Goal: Task Accomplishment & Management: Manage account settings

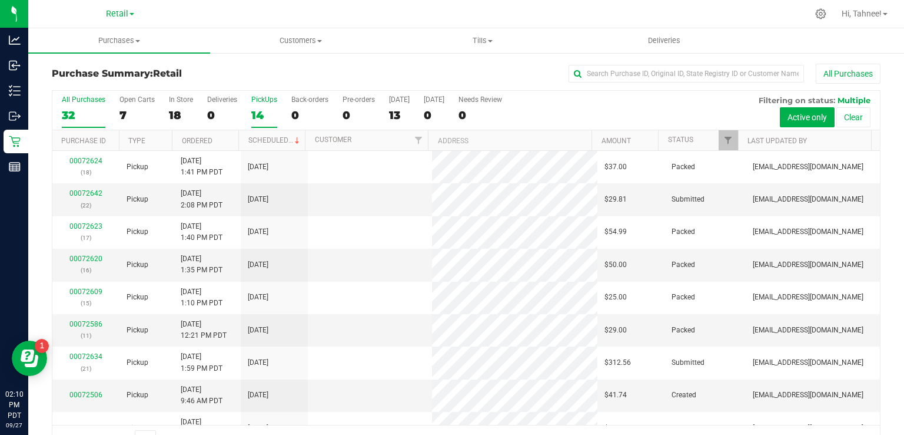
click at [261, 107] on label "PickUps 14" at bounding box center [264, 111] width 26 height 32
click at [0, 0] on input "PickUps 14" at bounding box center [0, 0] width 0 height 0
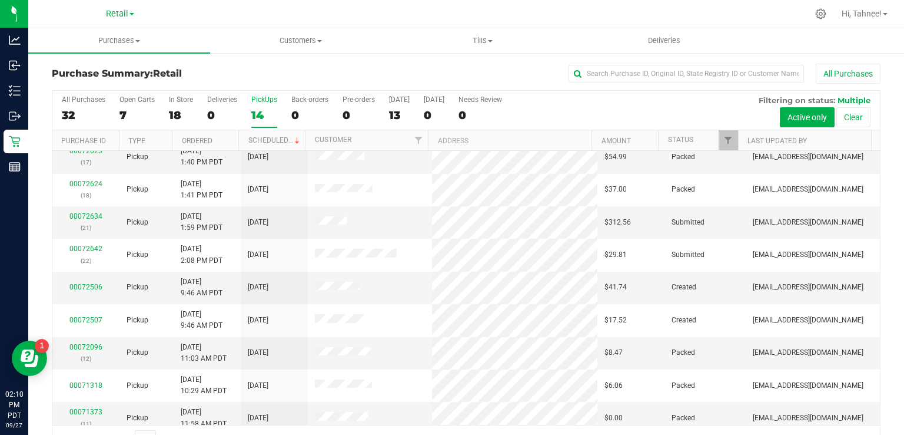
scroll to position [107, 0]
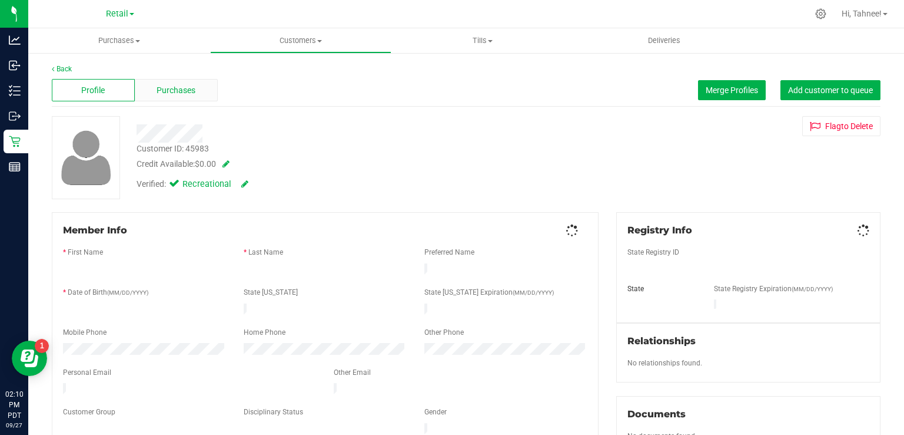
click at [193, 94] on span "Purchases" at bounding box center [176, 90] width 39 height 12
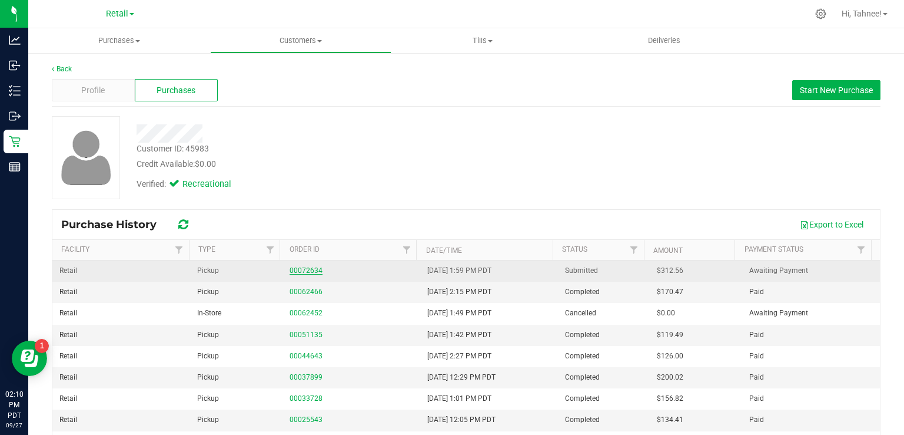
click at [306, 266] on link "00072634" at bounding box center [306, 270] width 33 height 8
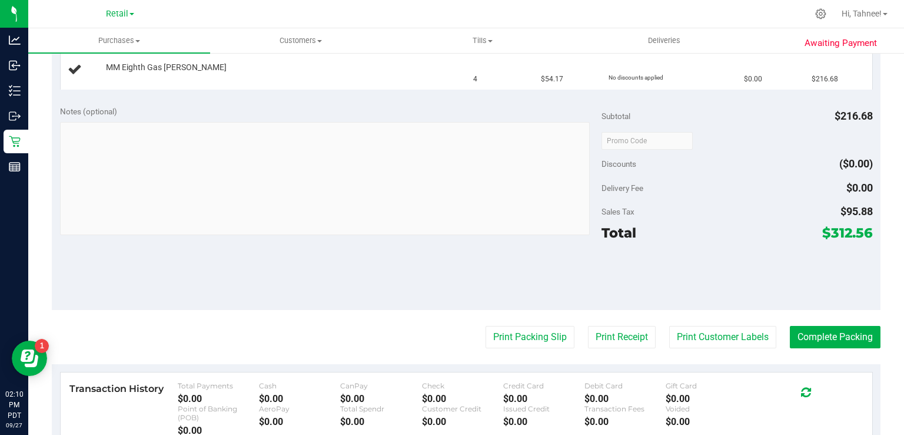
scroll to position [323, 0]
click at [519, 342] on button "Print Packing Slip" at bounding box center [530, 337] width 89 height 22
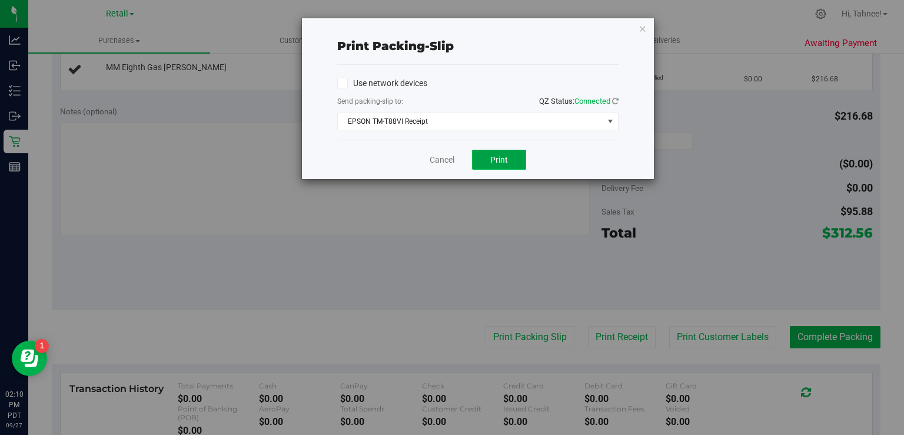
click at [482, 158] on button "Print" at bounding box center [499, 160] width 54 height 20
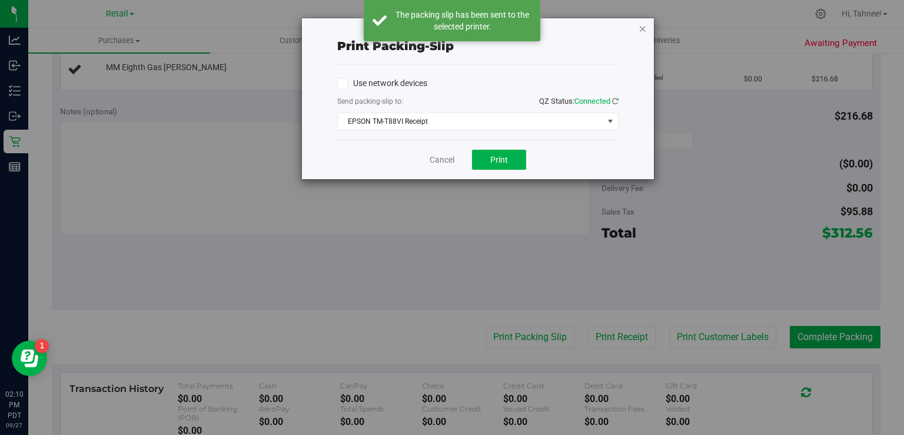
click at [642, 28] on icon "button" at bounding box center [643, 28] width 8 height 14
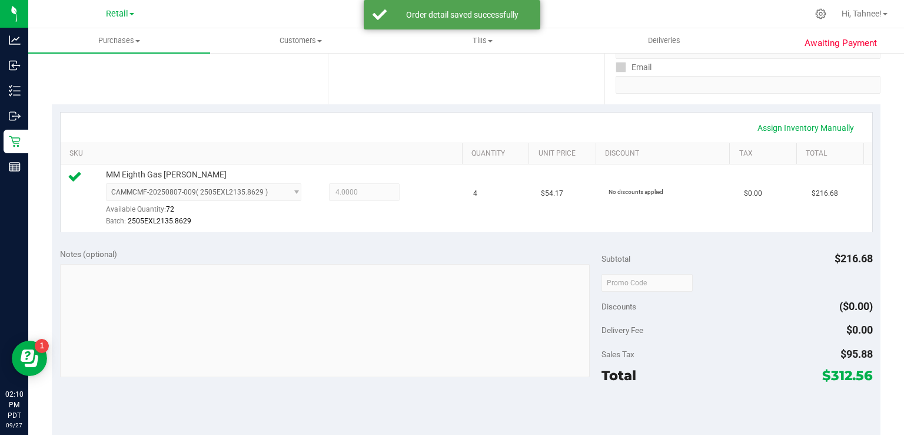
scroll to position [364, 0]
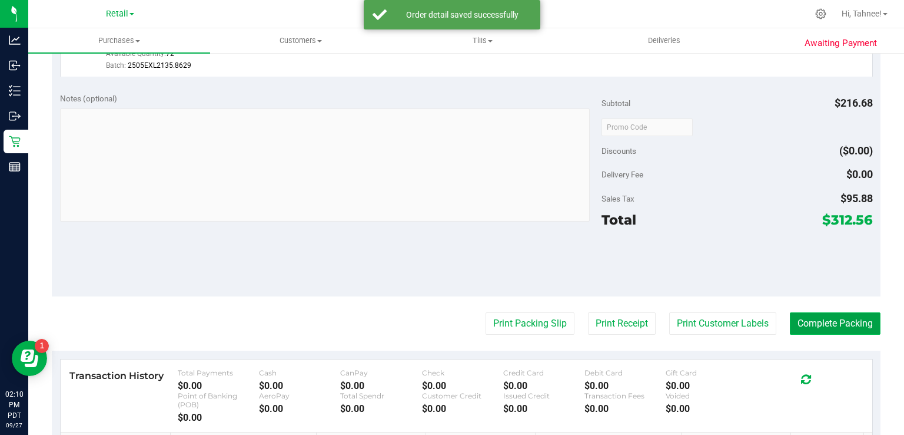
click at [851, 330] on button "Complete Packing" at bounding box center [835, 323] width 91 height 22
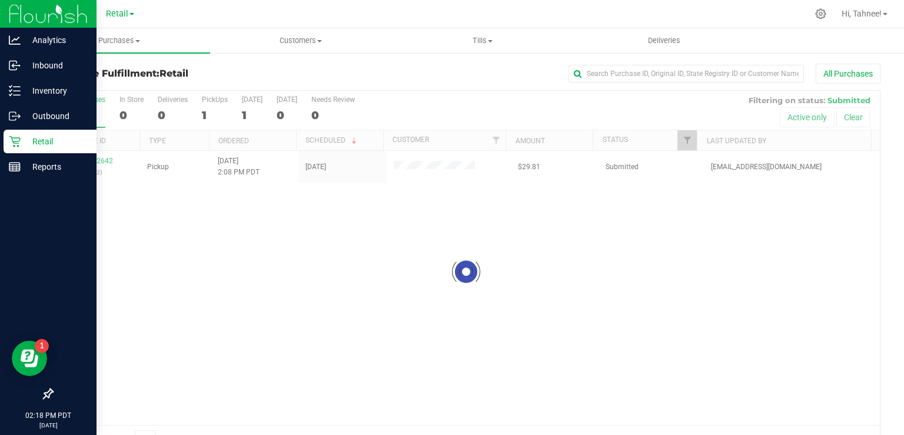
click at [15, 145] on icon at bounding box center [15, 141] width 12 height 12
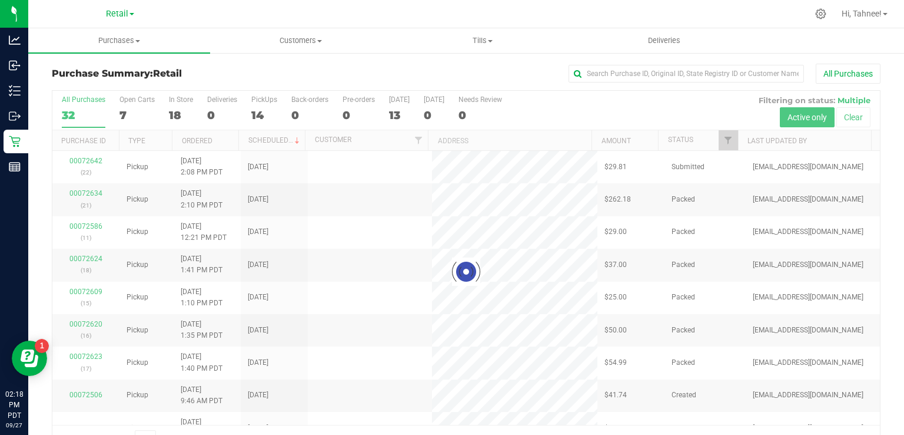
click at [266, 111] on div at bounding box center [466, 272] width 828 height 362
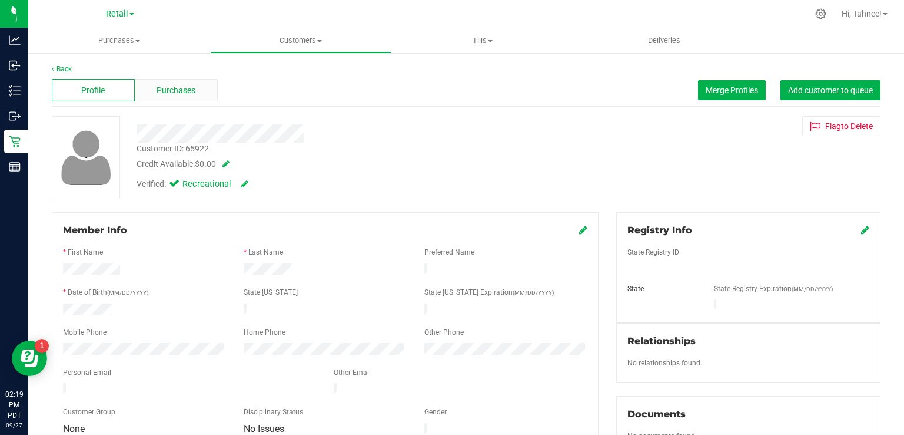
click at [190, 96] on span "Purchases" at bounding box center [176, 90] width 39 height 12
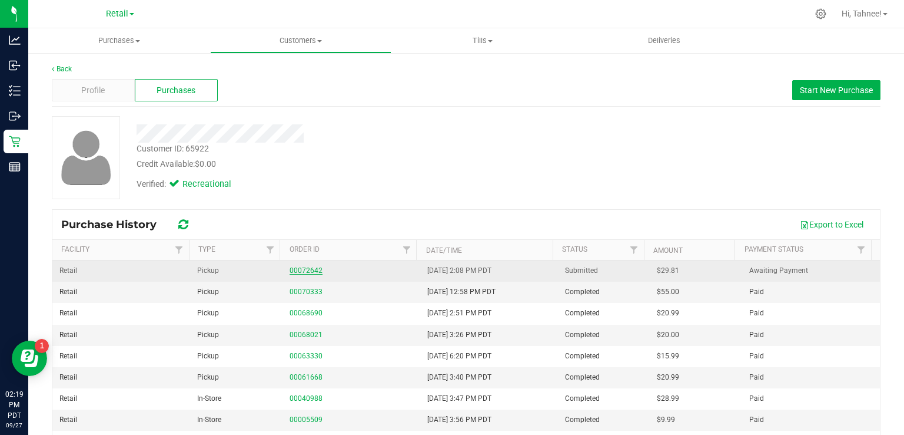
click at [306, 270] on link "00072642" at bounding box center [306, 270] width 33 height 8
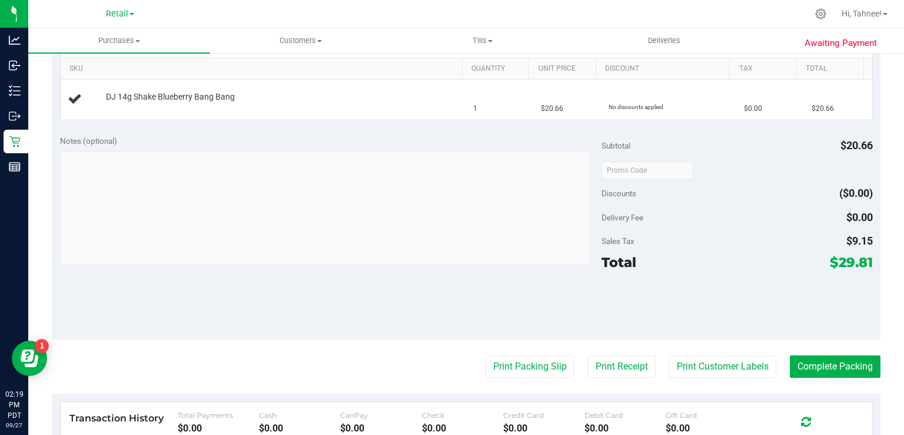
scroll to position [294, 0]
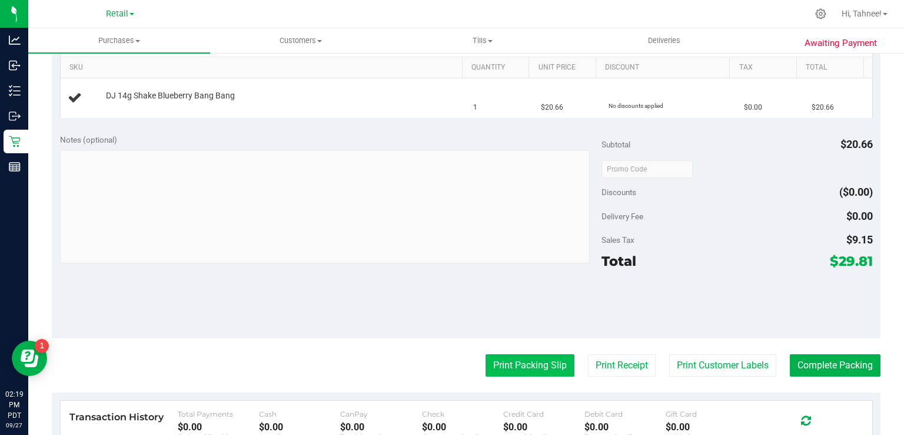
click at [523, 374] on button "Print Packing Slip" at bounding box center [530, 365] width 89 height 22
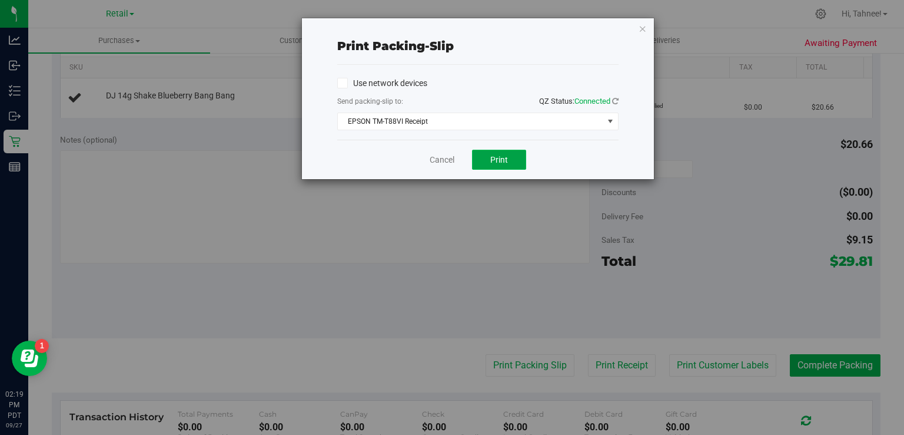
click at [503, 162] on span "Print" at bounding box center [499, 159] width 18 height 9
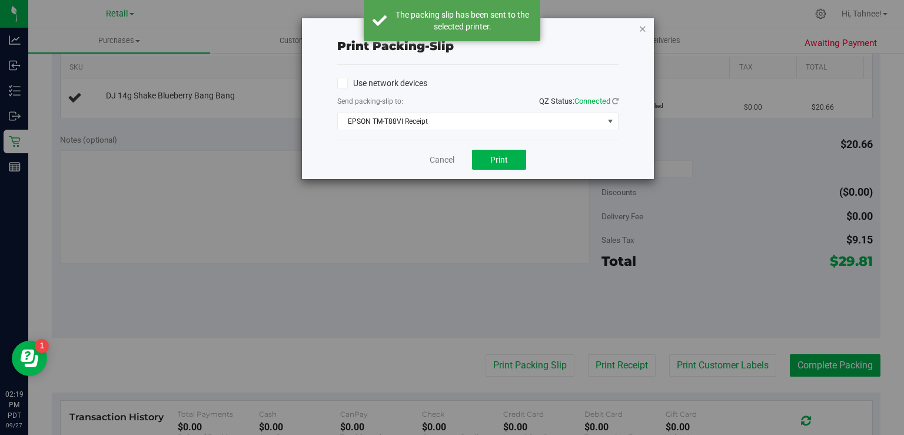
click at [643, 31] on icon "button" at bounding box center [643, 28] width 8 height 14
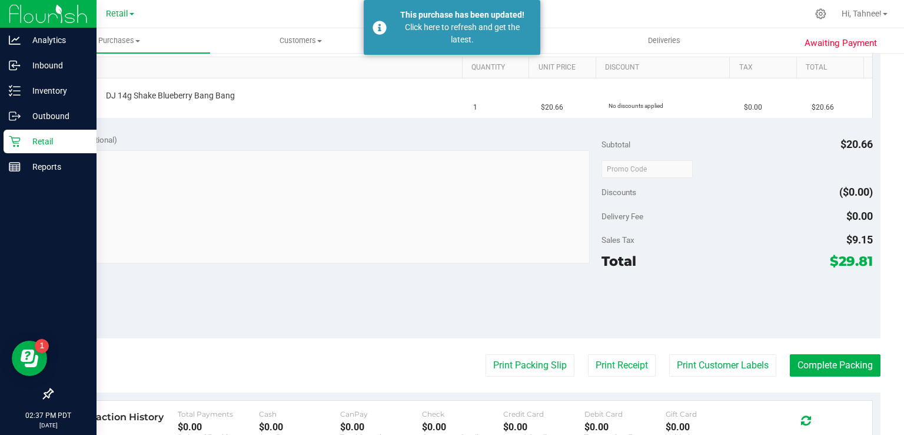
click at [14, 147] on div "Retail" at bounding box center [50, 142] width 93 height 24
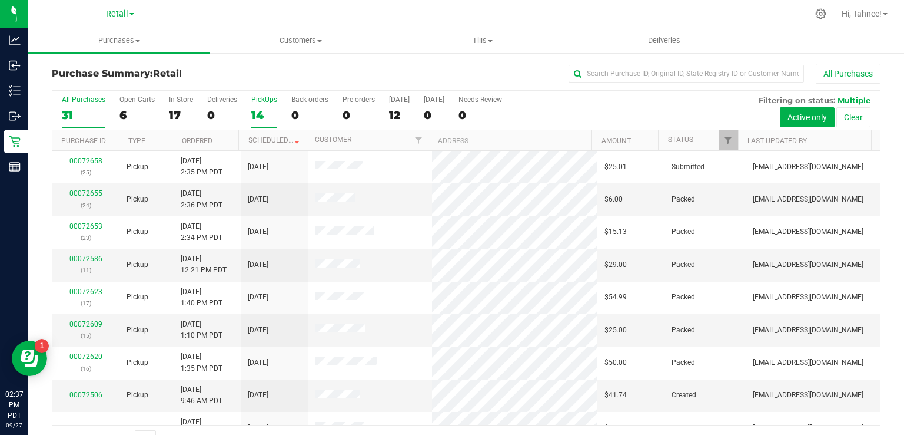
click at [257, 112] on div "14" at bounding box center [264, 115] width 26 height 14
click at [0, 0] on input "PickUps 14" at bounding box center [0, 0] width 0 height 0
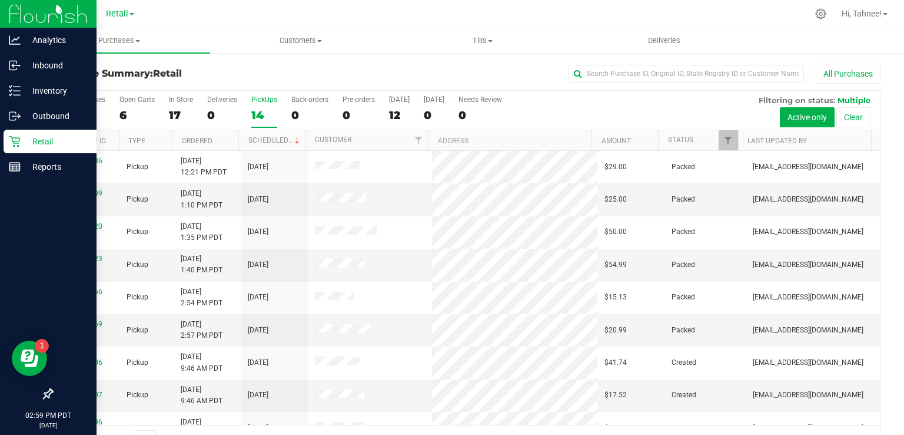
click at [23, 137] on p "Retail" at bounding box center [56, 141] width 71 height 14
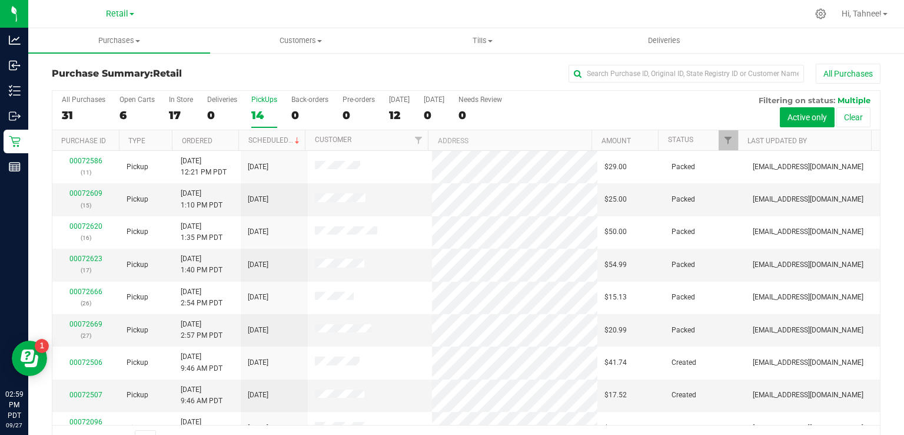
click at [261, 112] on div "14" at bounding box center [264, 115] width 26 height 14
click at [0, 0] on input "PickUps 14" at bounding box center [0, 0] width 0 height 0
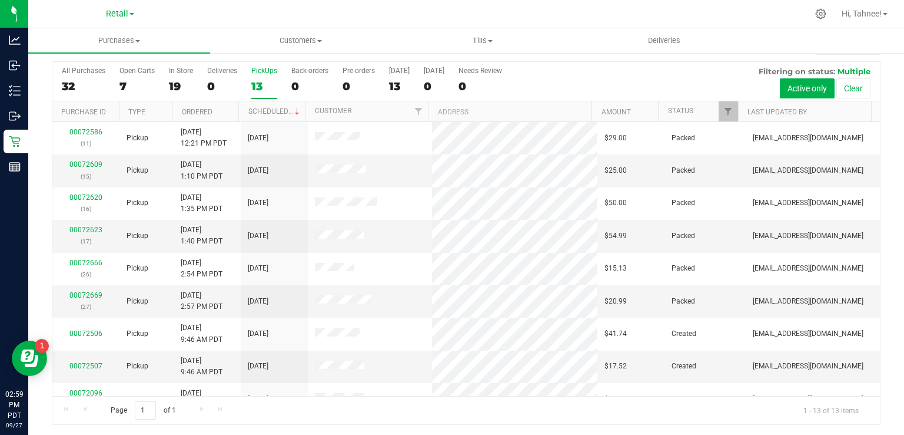
scroll to position [21, 0]
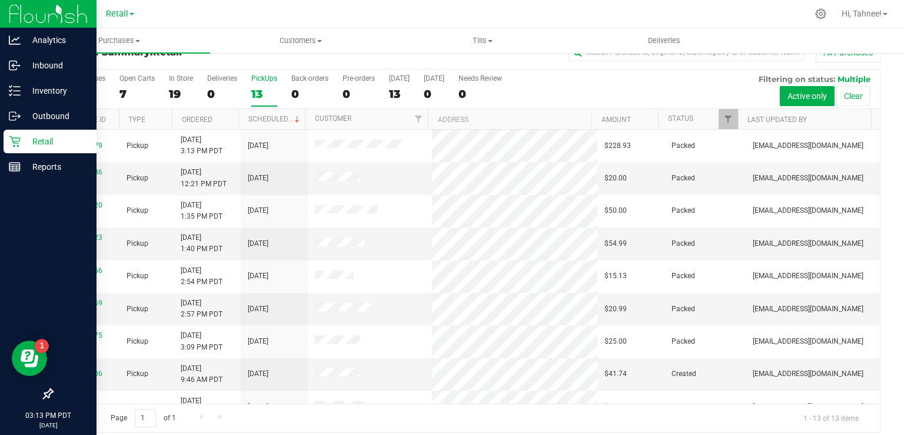
click at [24, 137] on p "Retail" at bounding box center [56, 141] width 71 height 14
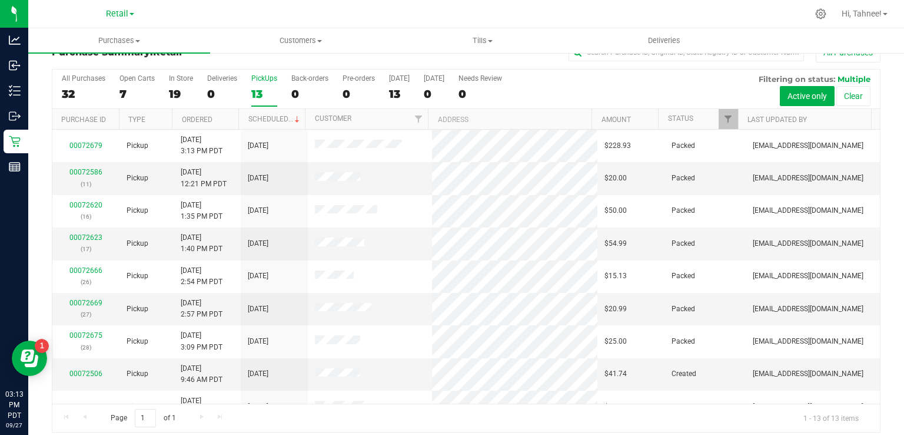
click at [263, 94] on div "13" at bounding box center [264, 94] width 26 height 14
click at [0, 0] on input "PickUps 13" at bounding box center [0, 0] width 0 height 0
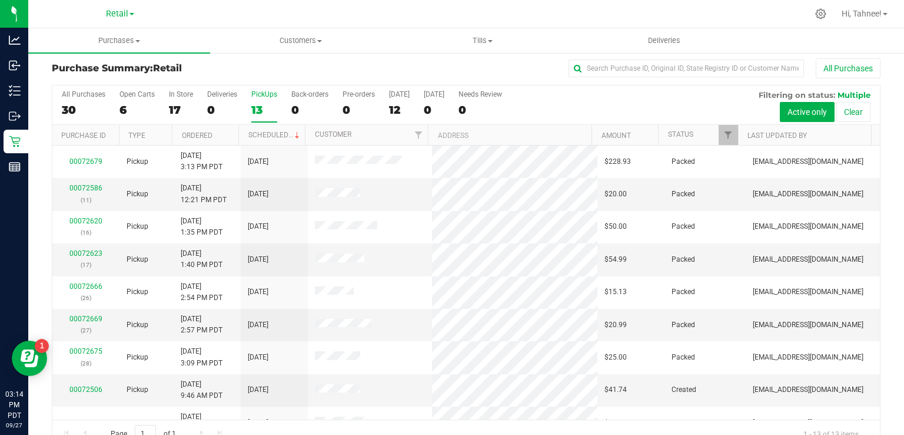
scroll to position [0, 0]
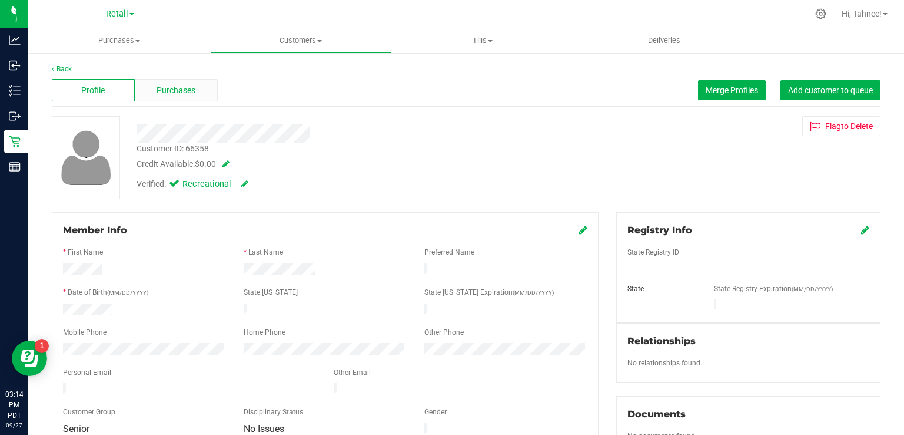
click at [180, 82] on div "Purchases" at bounding box center [176, 90] width 83 height 22
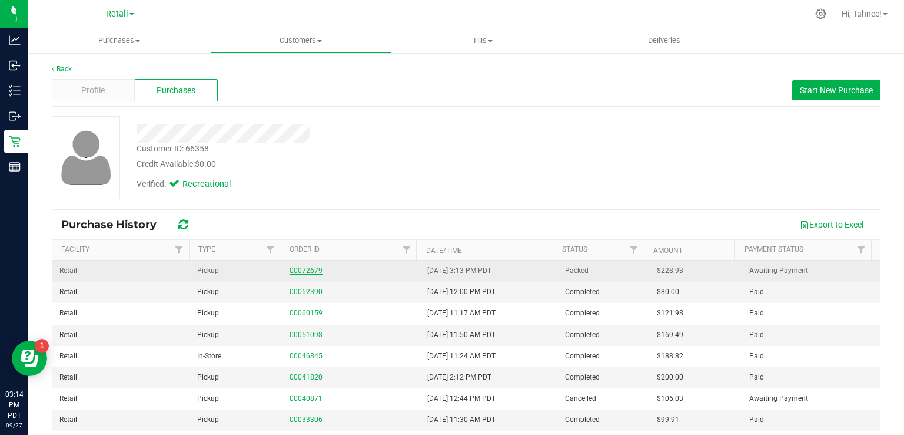
click at [303, 270] on link "00072679" at bounding box center [306, 270] width 33 height 8
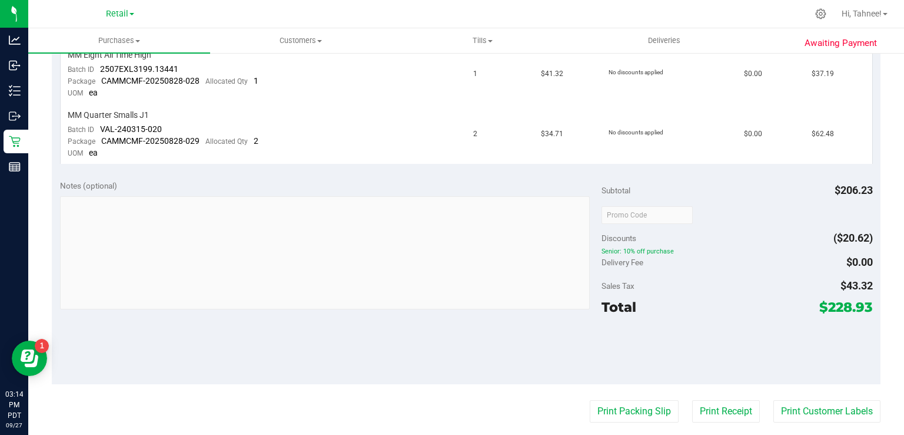
scroll to position [507, 0]
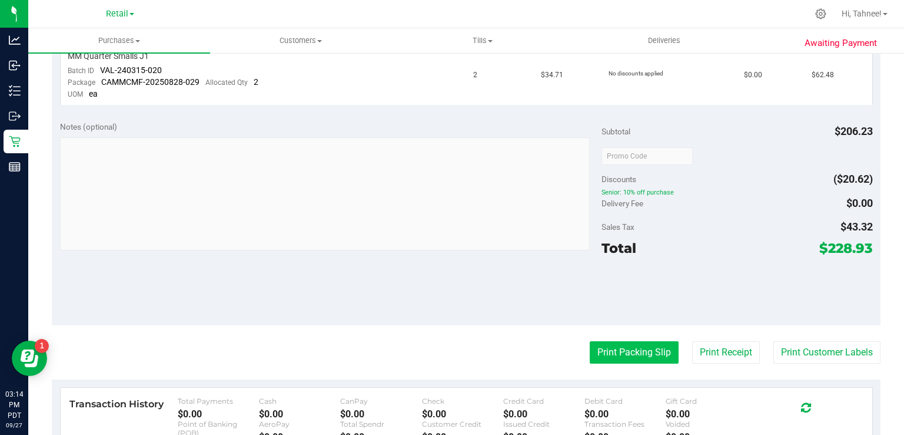
click at [629, 349] on button "Print Packing Slip" at bounding box center [634, 352] width 89 height 22
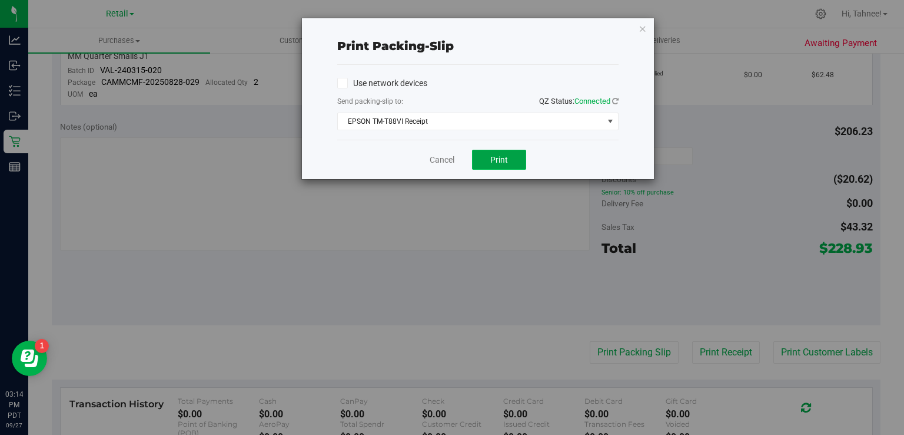
click at [506, 165] on button "Print" at bounding box center [499, 160] width 54 height 20
click at [641, 30] on icon "button" at bounding box center [643, 28] width 8 height 14
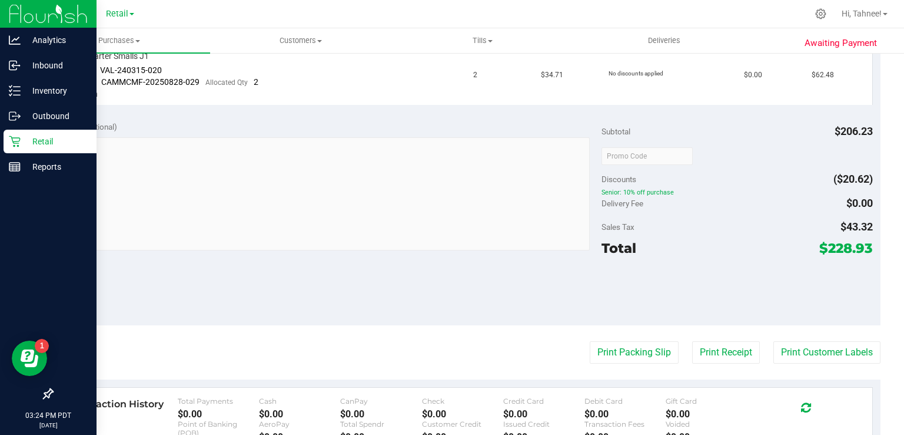
click at [22, 141] on p "Retail" at bounding box center [56, 141] width 71 height 14
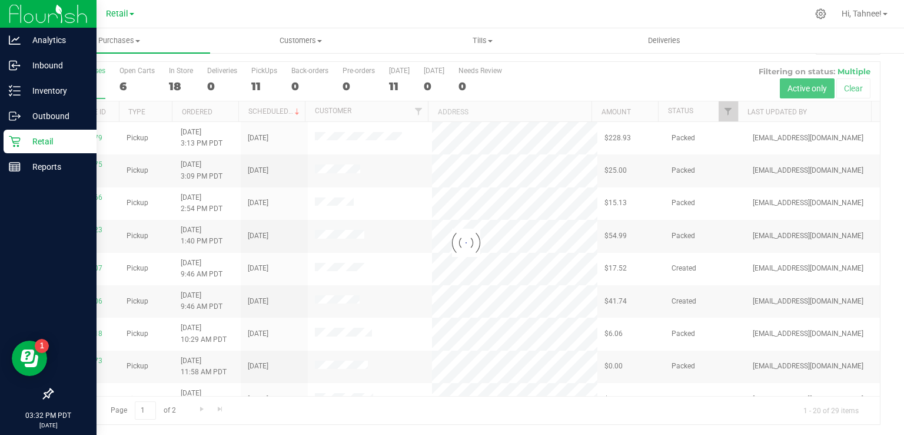
click at [25, 142] on p "Retail" at bounding box center [56, 141] width 71 height 14
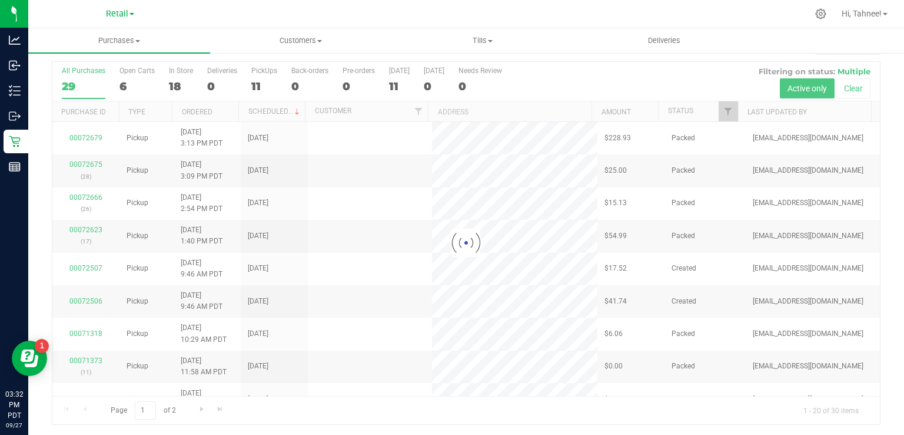
click at [260, 85] on div at bounding box center [466, 243] width 828 height 362
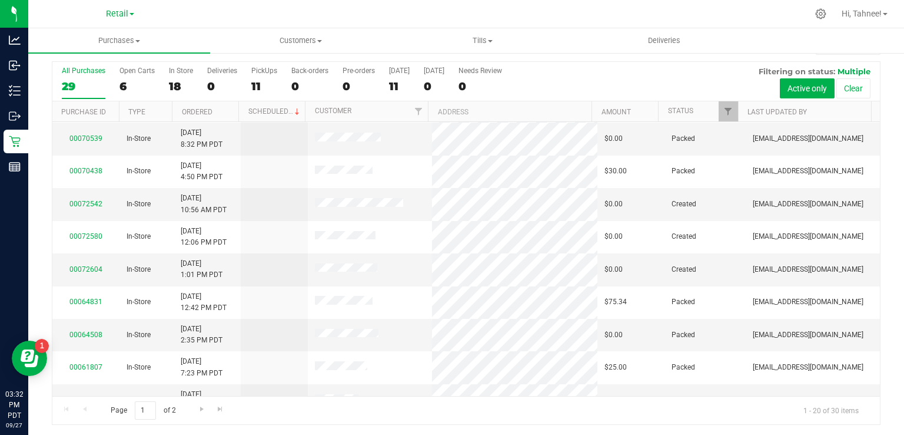
scroll to position [376, 0]
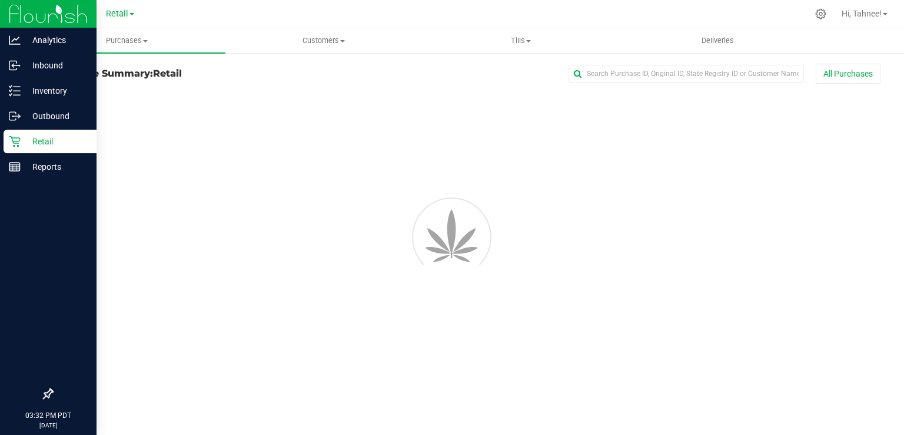
click at [19, 146] on icon at bounding box center [15, 141] width 12 height 12
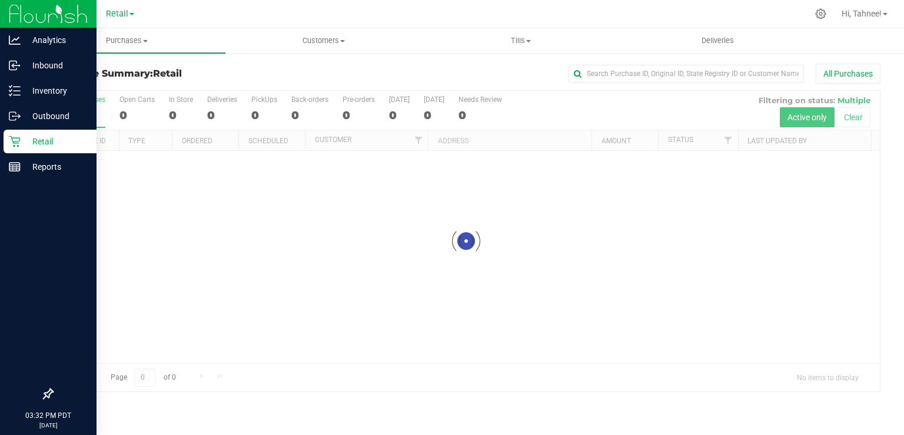
click at [57, 144] on p "Retail" at bounding box center [56, 141] width 71 height 14
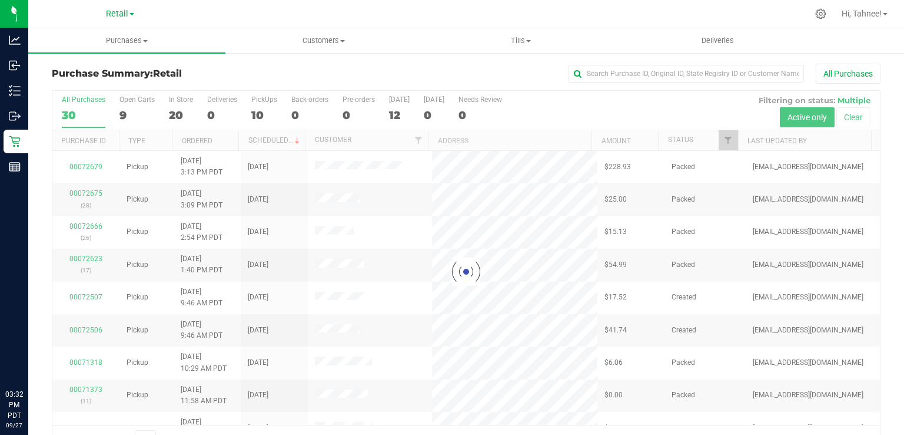
click at [262, 105] on div at bounding box center [466, 272] width 828 height 362
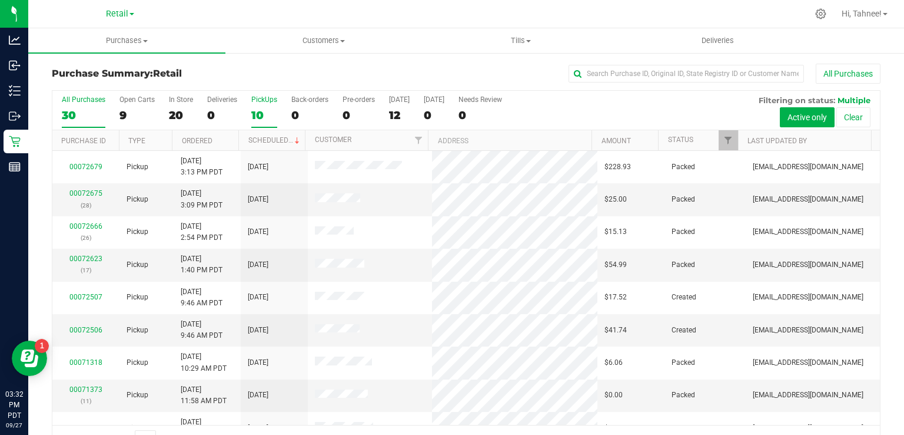
click at [263, 107] on label "PickUps 10" at bounding box center [264, 111] width 26 height 32
click at [0, 0] on input "PickUps 10" at bounding box center [0, 0] width 0 height 0
click at [517, 44] on span "Tills" at bounding box center [521, 40] width 196 height 11
click at [482, 88] on span "Reconcile e-payments" at bounding box center [481, 85] width 117 height 10
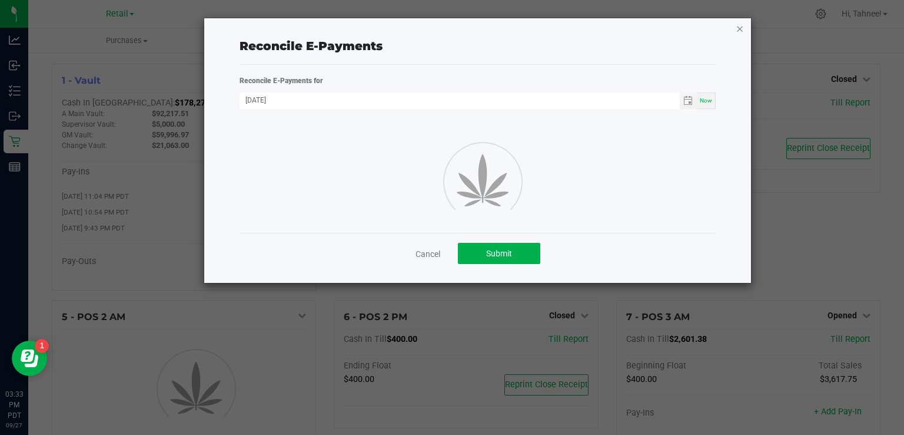
click at [739, 29] on icon "button" at bounding box center [740, 28] width 8 height 14
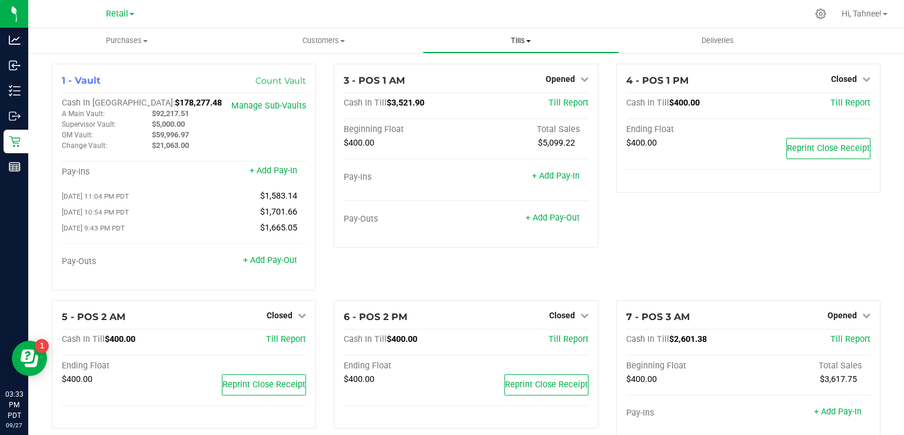
click at [523, 37] on span "Tills" at bounding box center [521, 40] width 196 height 11
click at [702, 243] on div "4 - POS 1 PM Closed Open Till Cash In Till $400.00 Till Report Ending Float $40…" at bounding box center [749, 182] width 282 height 236
click at [843, 316] on span "Opened" at bounding box center [842, 314] width 29 height 9
click at [841, 342] on link "Close Till" at bounding box center [844, 338] width 32 height 9
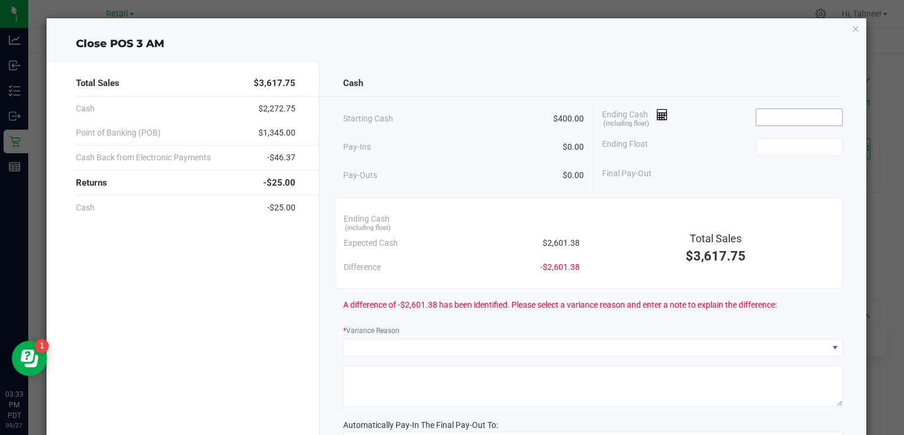
click at [781, 116] on input at bounding box center [800, 117] width 87 height 16
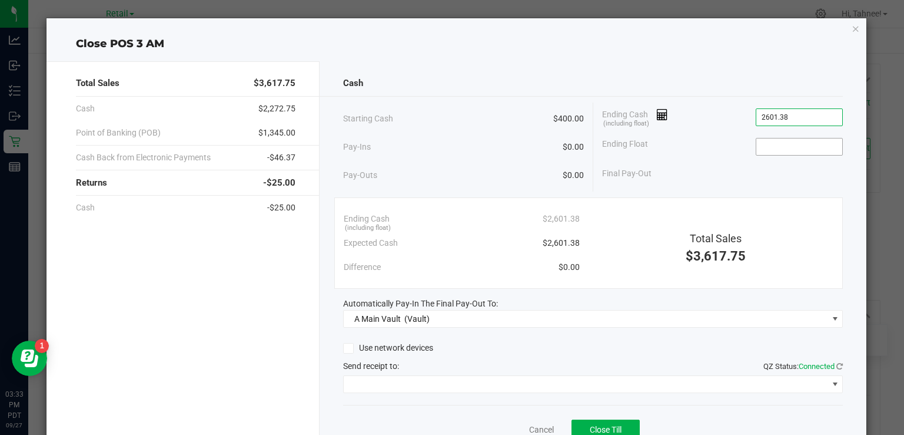
click at [788, 147] on input at bounding box center [800, 146] width 87 height 16
type input "$2,601.38"
click at [373, 402] on div "Cash Starting Cash $400.00 Pay-Ins $0.00 Pay-Outs $0.00 Ending Cash (including …" at bounding box center [593, 265] width 547 height 409
type input "$400.00"
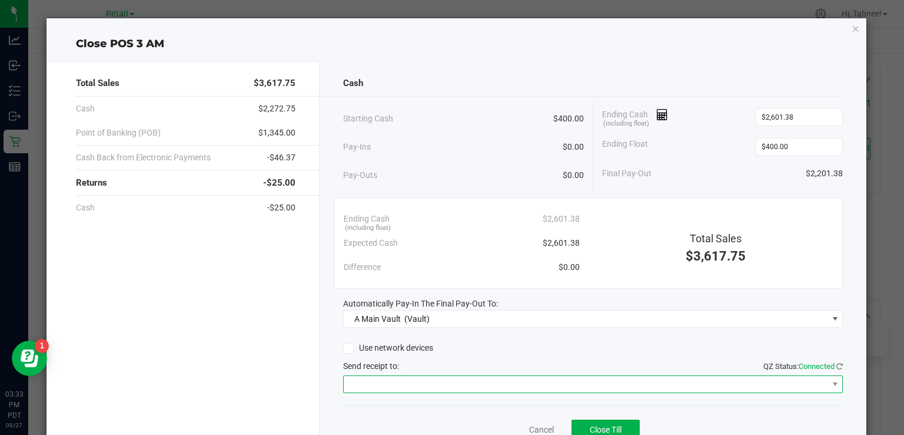
click at [387, 386] on span at bounding box center [586, 384] width 484 height 16
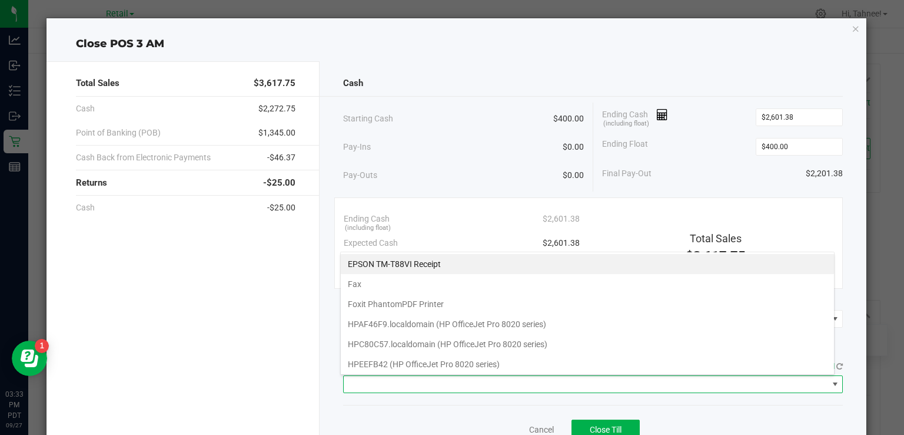
scroll to position [17, 495]
click at [381, 259] on Receipt "EPSON TM-T88VI Receipt" at bounding box center [587, 264] width 493 height 20
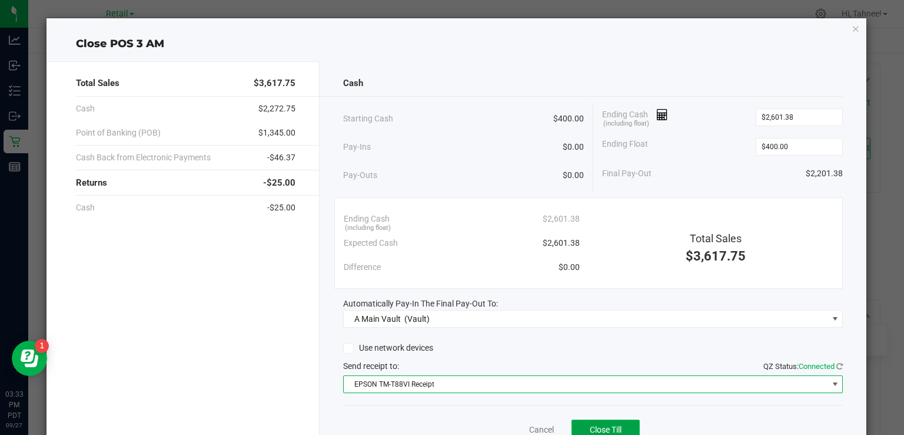
click at [591, 427] on span "Close Till" at bounding box center [606, 429] width 32 height 9
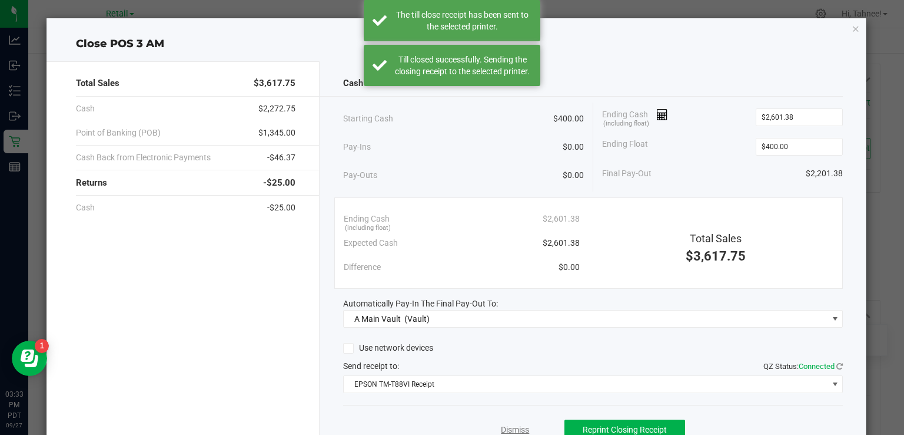
click at [501, 424] on link "Dismiss" at bounding box center [515, 429] width 28 height 12
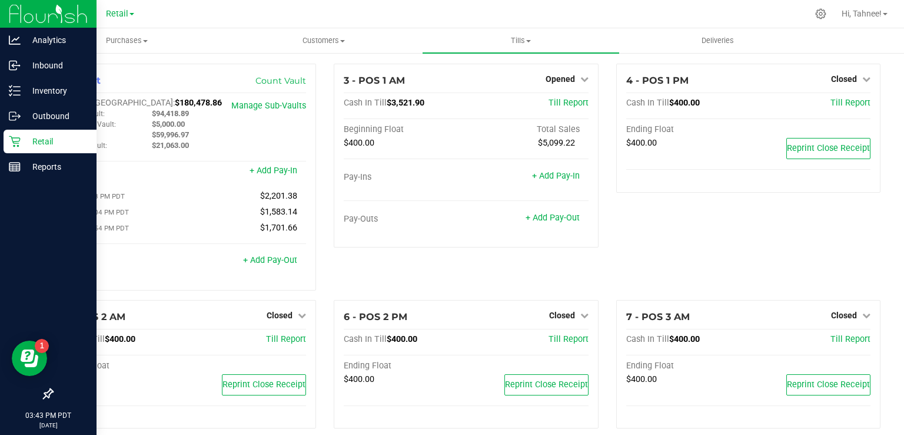
click at [21, 144] on p "Retail" at bounding box center [56, 141] width 71 height 14
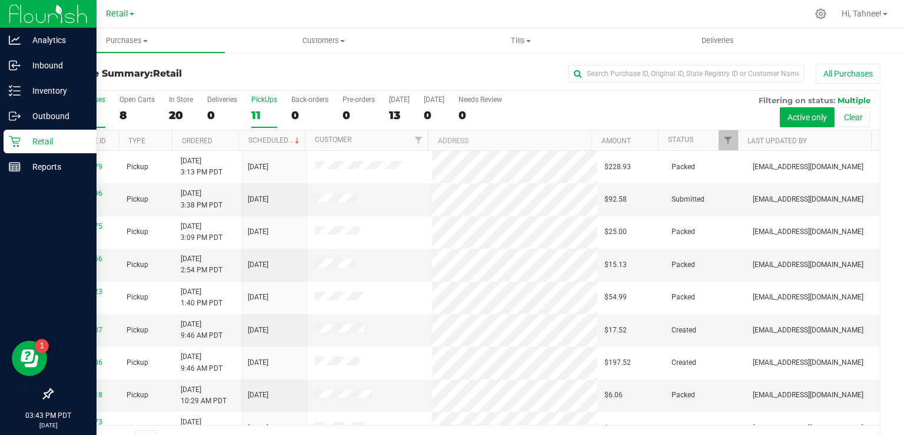
click at [257, 110] on div "11" at bounding box center [264, 115] width 26 height 14
click at [0, 0] on input "PickUps 11" at bounding box center [0, 0] width 0 height 0
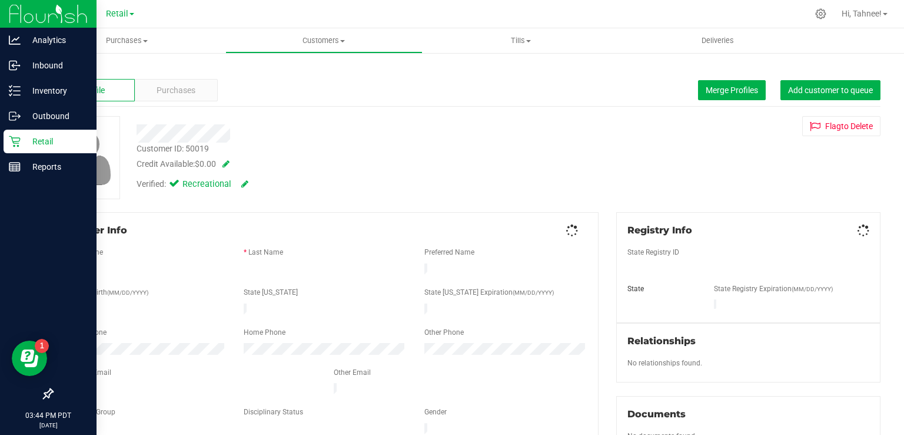
click at [179, 93] on span "Purchases" at bounding box center [176, 90] width 39 height 12
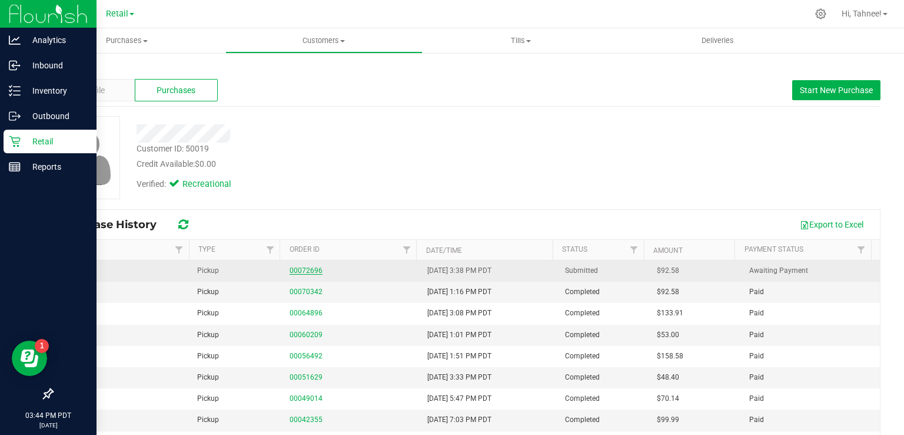
click at [313, 267] on link "00072696" at bounding box center [306, 270] width 33 height 8
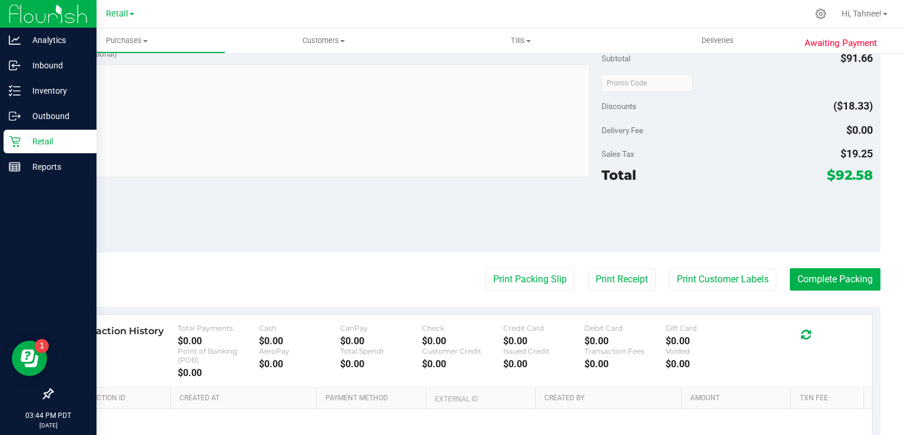
scroll to position [381, 0]
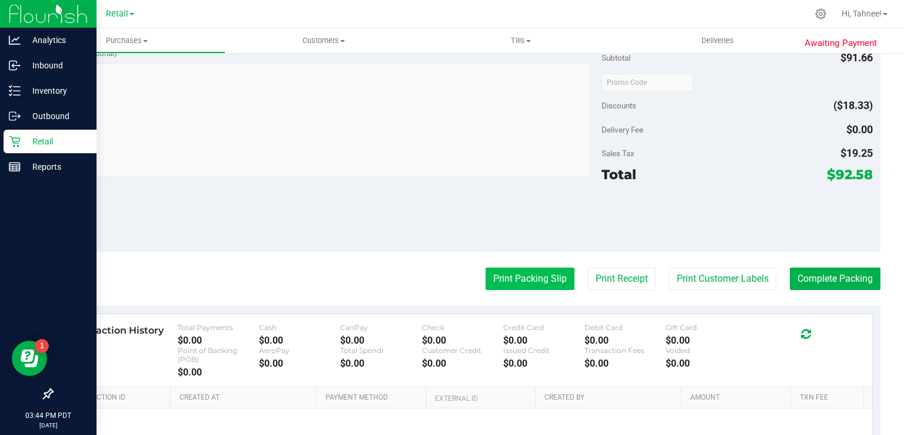
click at [532, 278] on button "Print Packing Slip" at bounding box center [530, 278] width 89 height 22
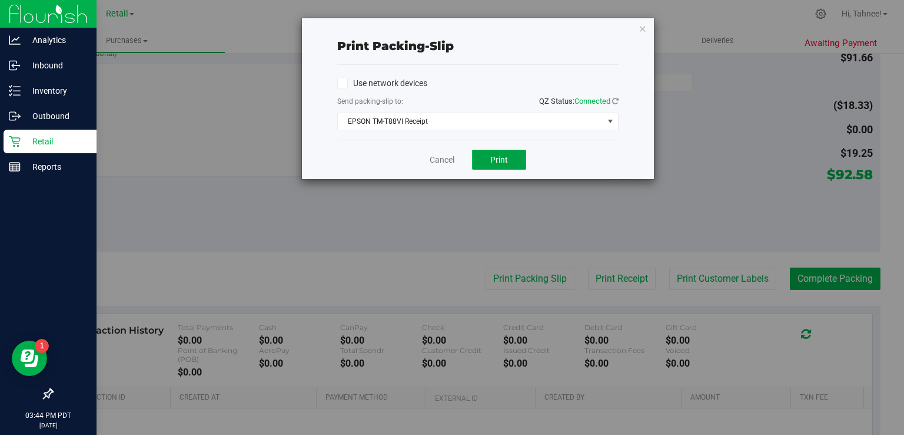
click at [508, 157] on span "Print" at bounding box center [499, 159] width 18 height 9
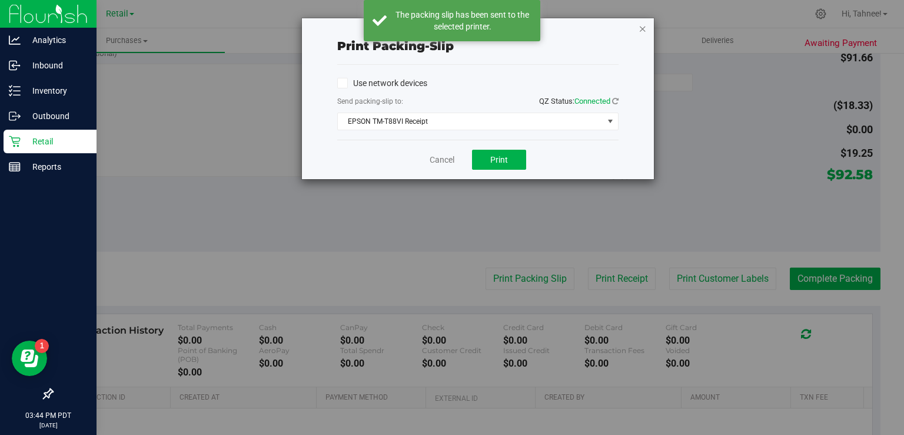
click at [644, 31] on icon "button" at bounding box center [643, 28] width 8 height 14
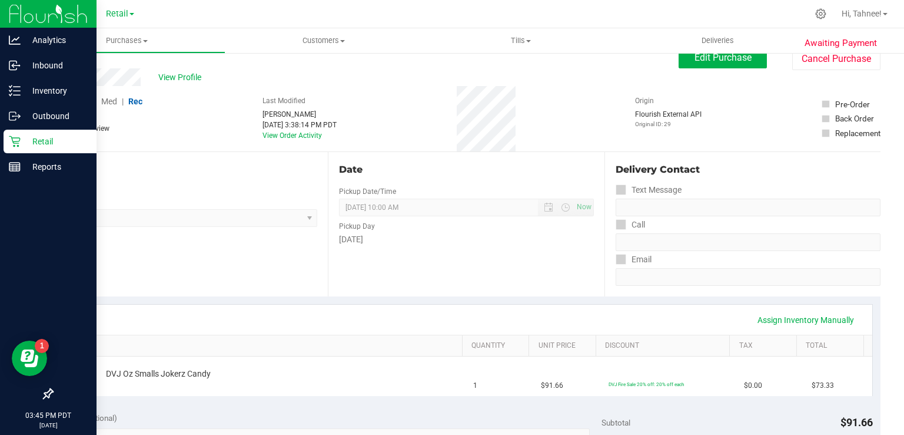
scroll to position [0, 0]
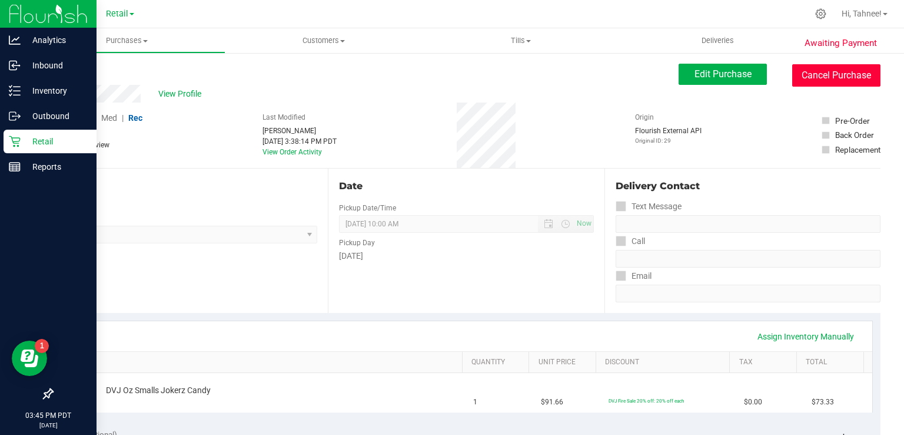
click at [821, 82] on button "Cancel Purchase" at bounding box center [836, 75] width 88 height 22
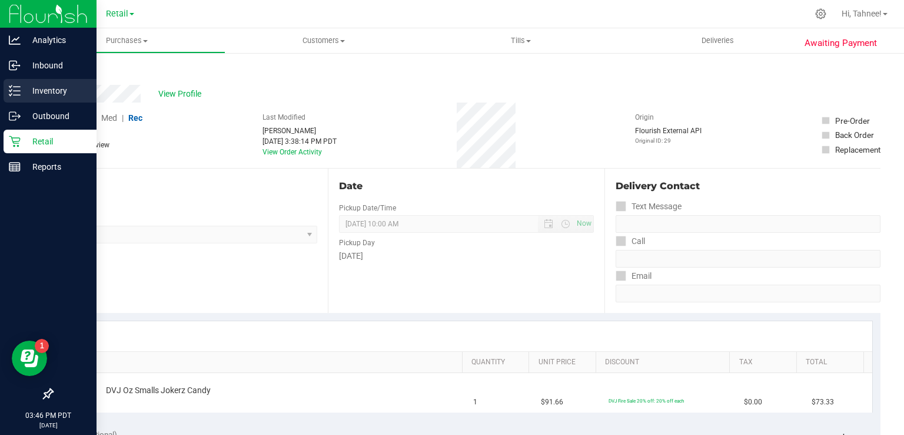
click at [16, 91] on line at bounding box center [17, 91] width 6 height 0
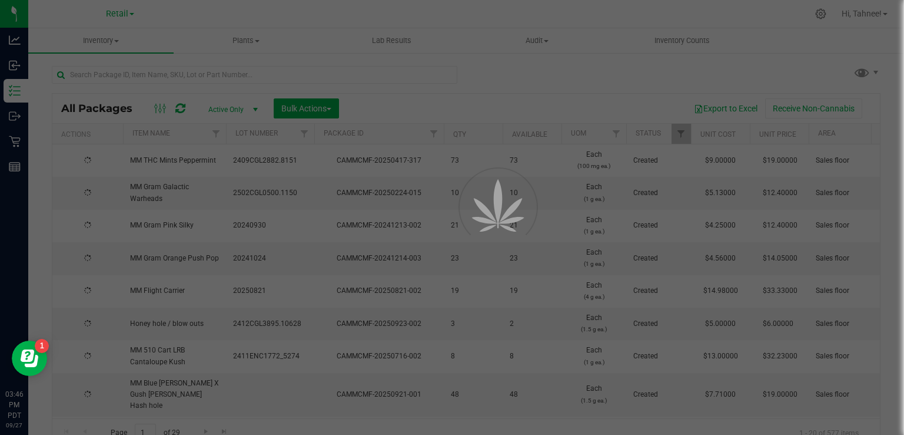
click at [231, 80] on div at bounding box center [452, 217] width 904 height 435
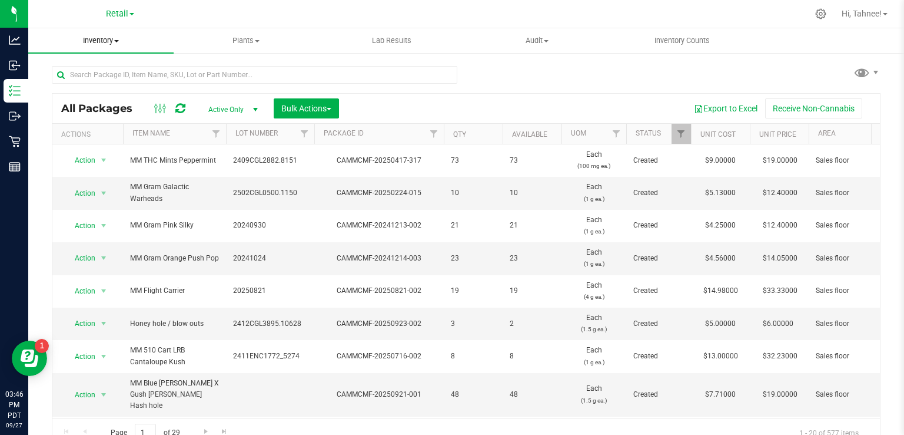
click at [111, 45] on span "Inventory" at bounding box center [100, 40] width 145 height 11
click at [87, 88] on span "All inventory" at bounding box center [67, 85] width 79 height 10
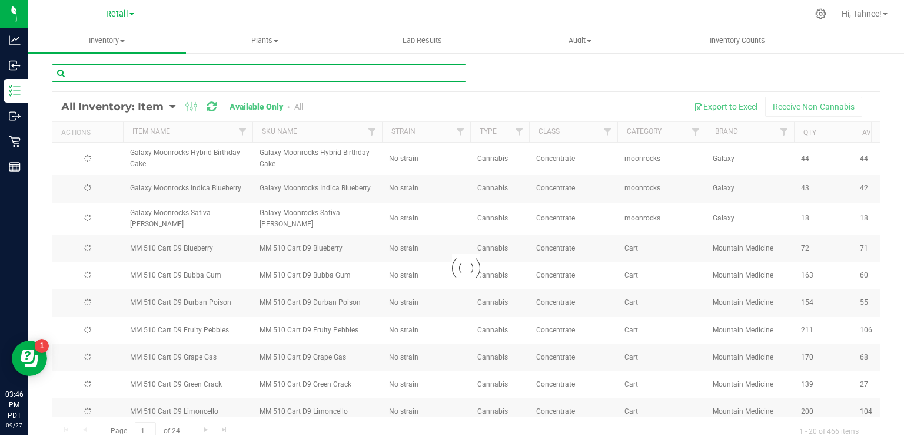
click at [209, 71] on input "text" at bounding box center [259, 73] width 414 height 18
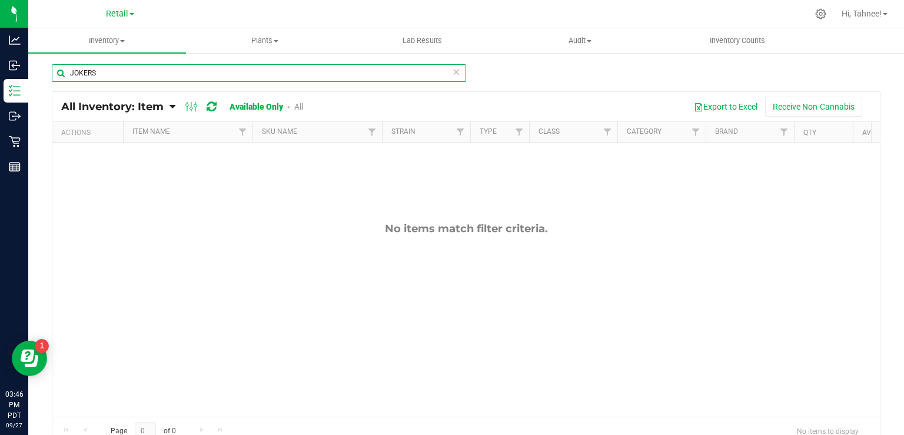
type input "JOKERS"
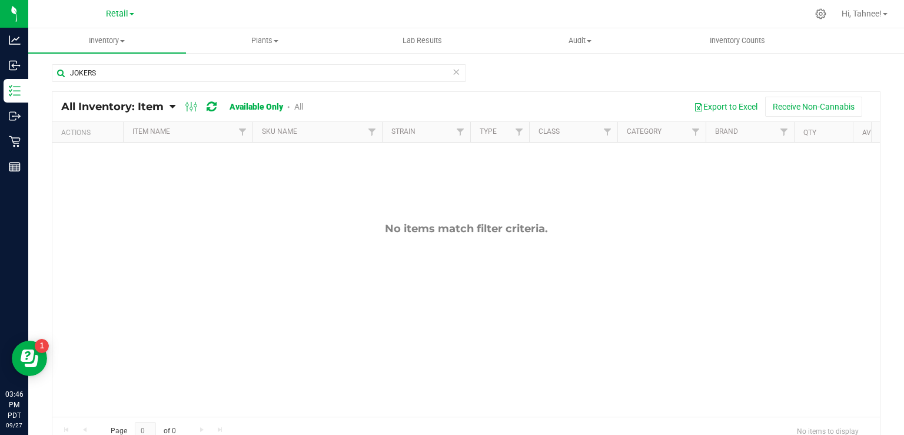
click at [301, 106] on link "All" at bounding box center [298, 106] width 9 height 9
click at [114, 42] on span "Inventory" at bounding box center [107, 40] width 158 height 11
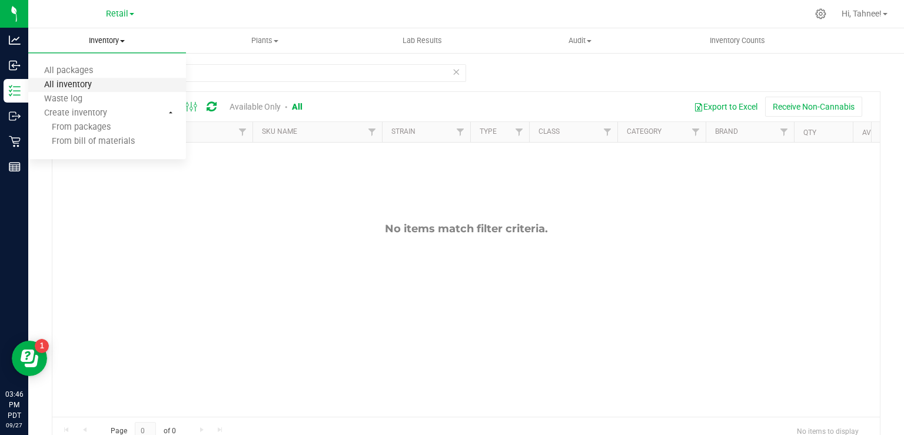
click at [81, 85] on span "All inventory" at bounding box center [67, 85] width 79 height 10
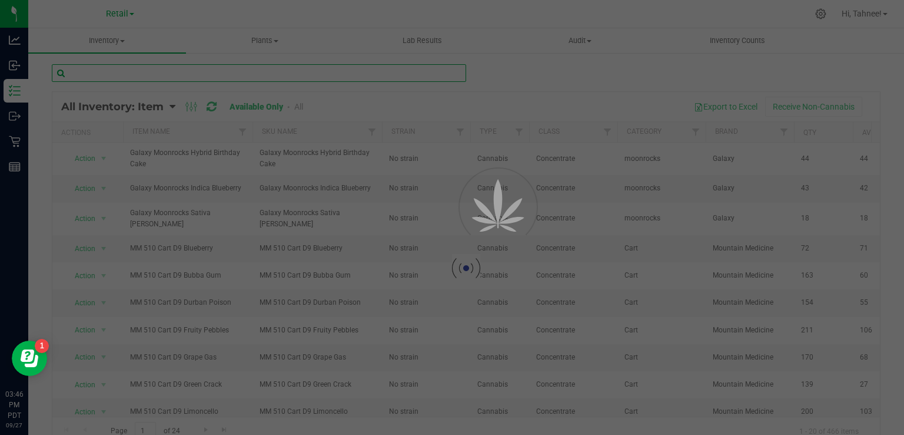
click at [186, 73] on input "text" at bounding box center [259, 73] width 414 height 18
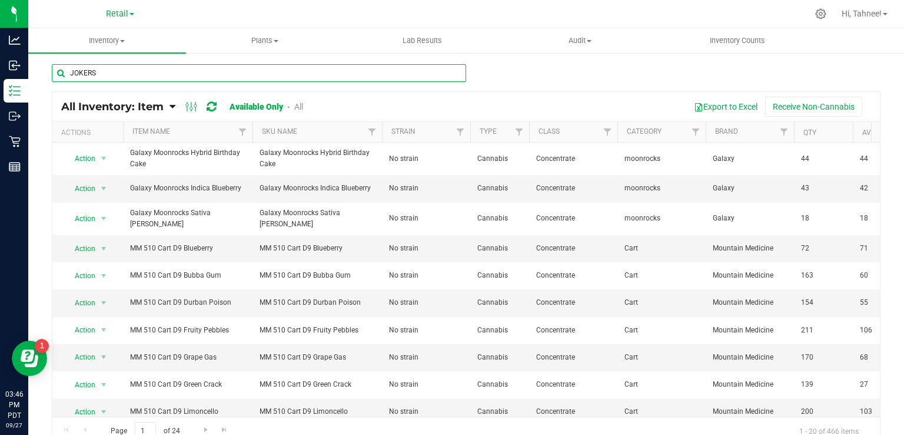
type input "JOKERS"
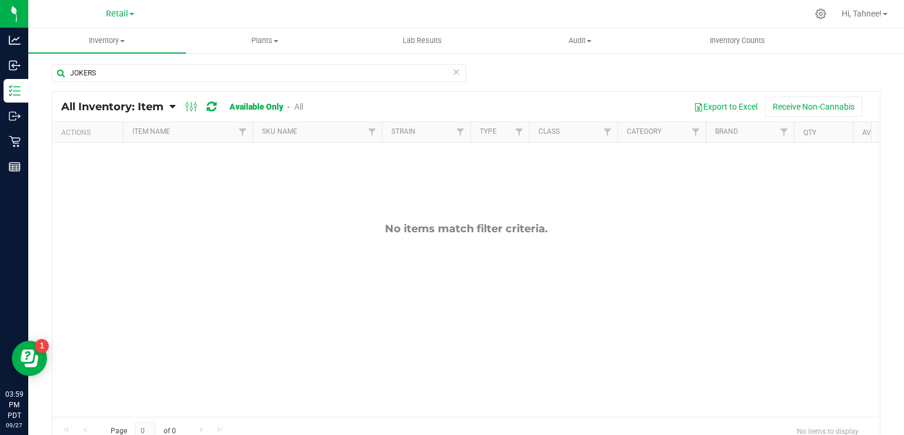
click at [452, 72] on icon at bounding box center [456, 71] width 8 height 14
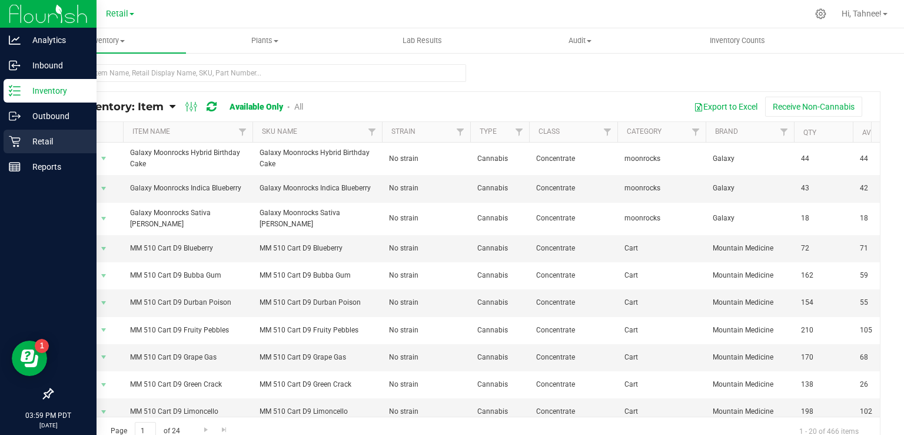
click at [21, 144] on p "Retail" at bounding box center [56, 141] width 71 height 14
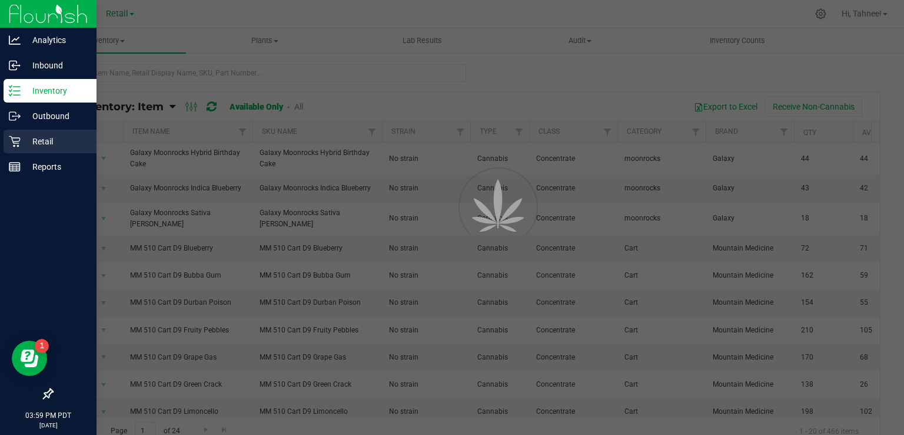
click at [48, 153] on link "Retail" at bounding box center [48, 142] width 97 height 25
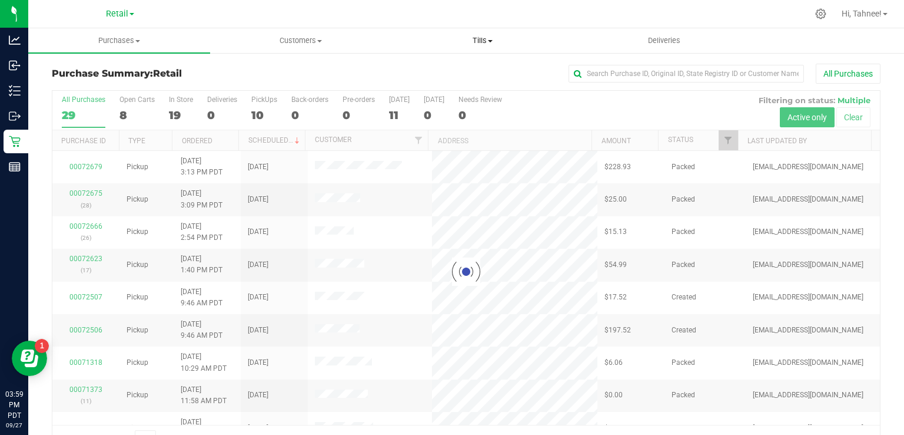
click at [485, 41] on span "Tills" at bounding box center [482, 40] width 181 height 11
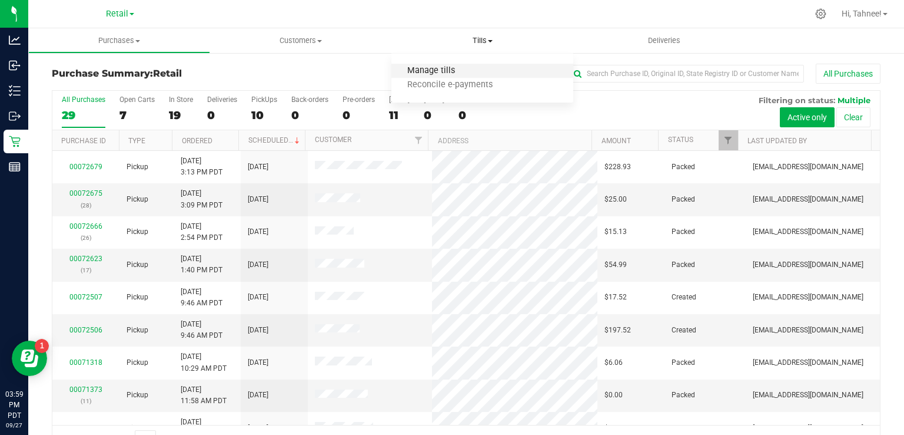
click at [437, 68] on span "Manage tills" at bounding box center [431, 71] width 79 height 10
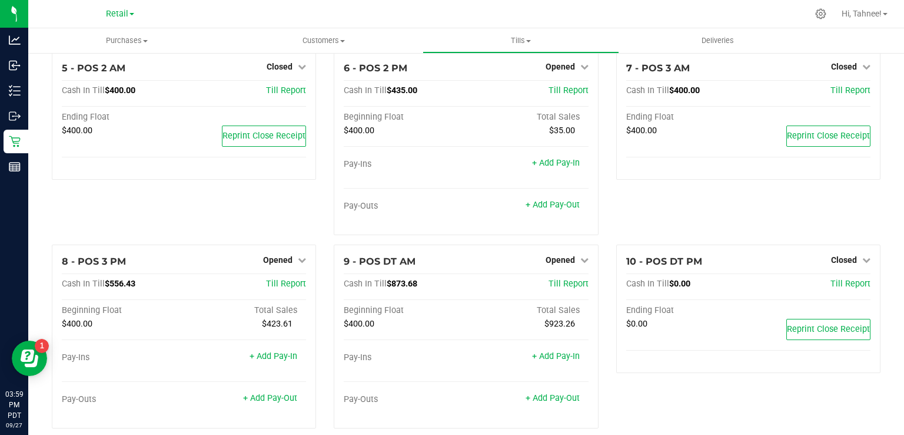
scroll to position [264, 0]
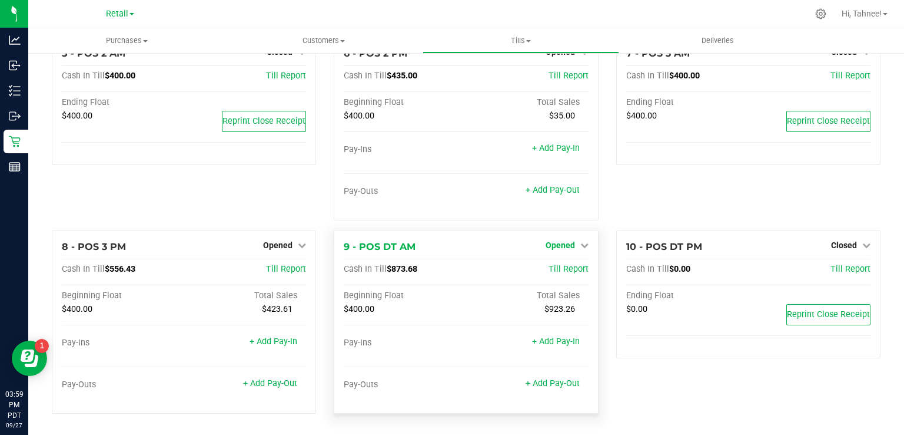
click at [563, 245] on span "Opened" at bounding box center [560, 244] width 29 height 9
click at [556, 270] on link "Close Till" at bounding box center [562, 268] width 32 height 9
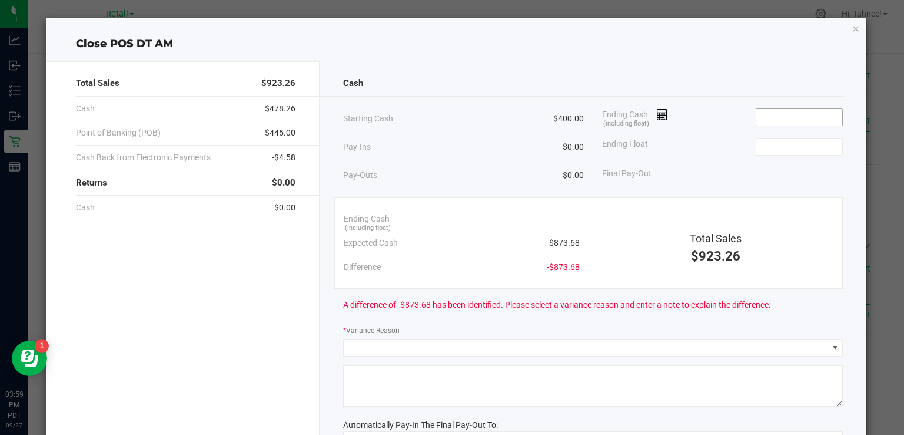
click at [801, 119] on input at bounding box center [800, 117] width 87 height 16
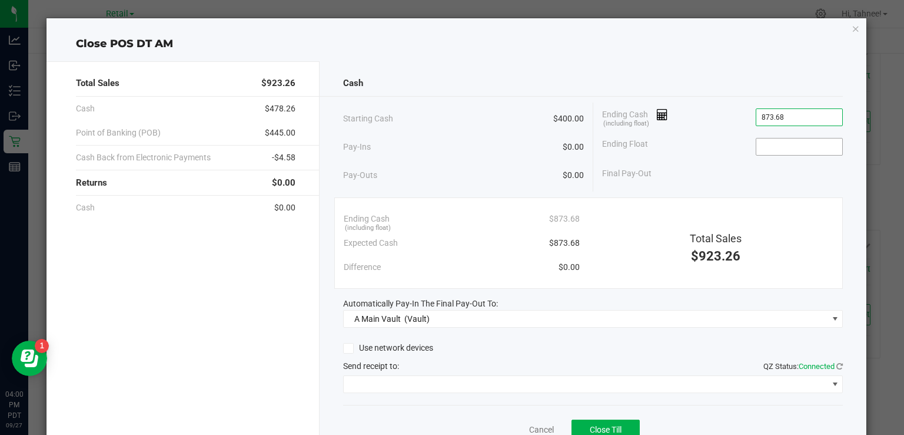
click at [783, 148] on input at bounding box center [800, 146] width 87 height 16
type input "$873.68"
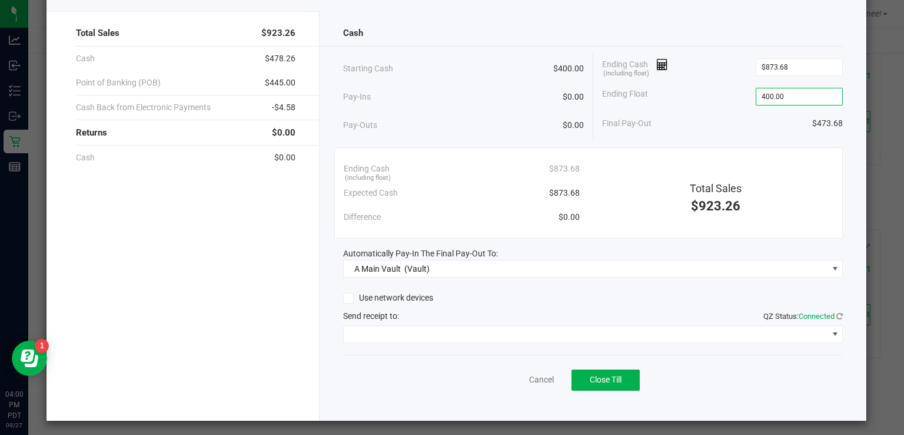
scroll to position [52, 0]
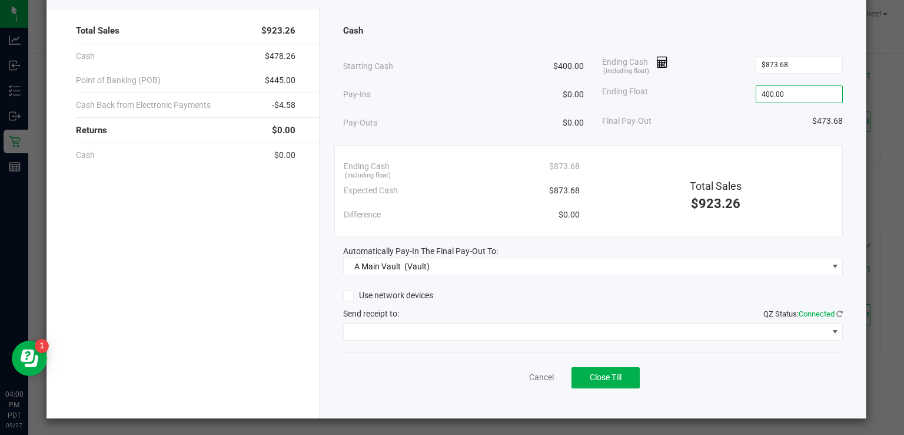
click at [345, 296] on icon at bounding box center [349, 296] width 8 height 0
click at [0, 0] on input "Use network devices" at bounding box center [0, 0] width 0 height 0
type input "$400.00"
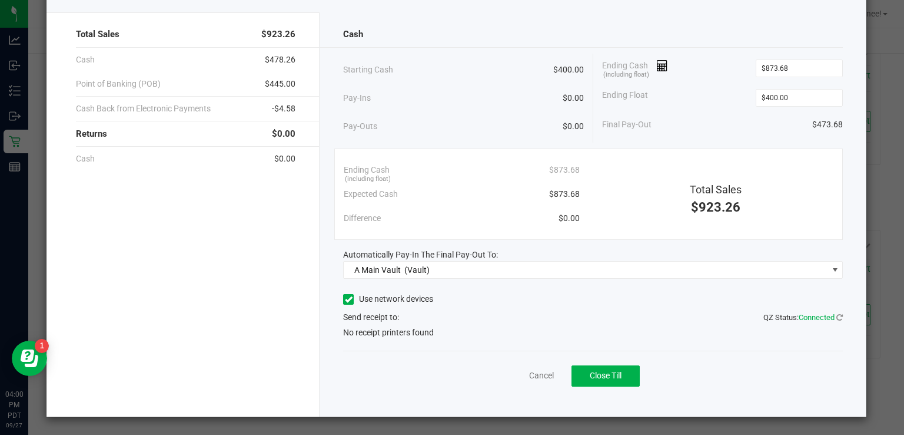
scroll to position [48, 0]
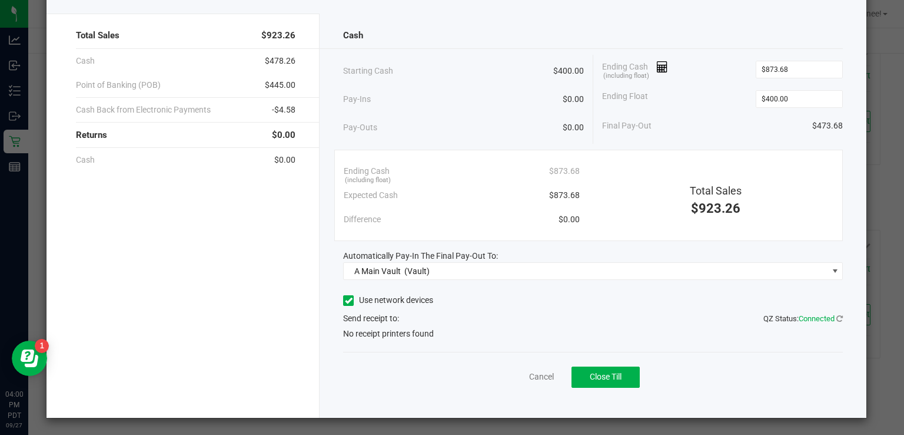
click at [539, 331] on div "Use network devices Send receipt to: QZ Status: Connected No receipt printers f…" at bounding box center [593, 315] width 500 height 48
click at [345, 300] on icon at bounding box center [349, 300] width 8 height 0
click at [0, 0] on input "Use network devices" at bounding box center [0, 0] width 0 height 0
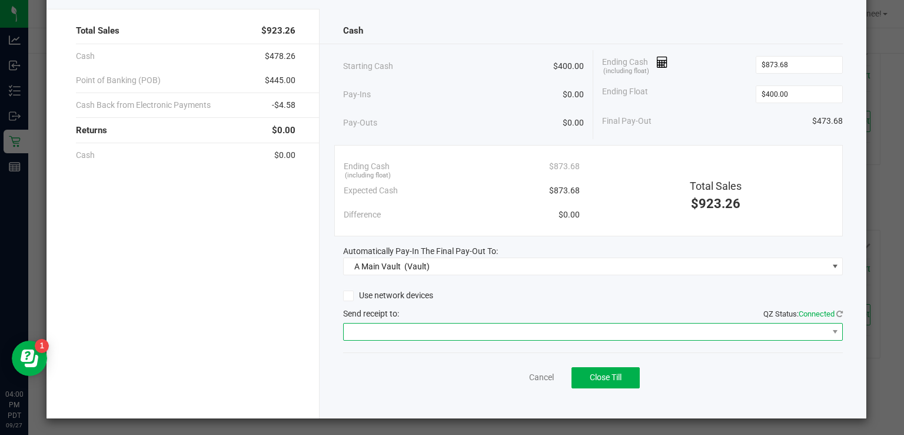
click at [472, 332] on span at bounding box center [586, 331] width 484 height 16
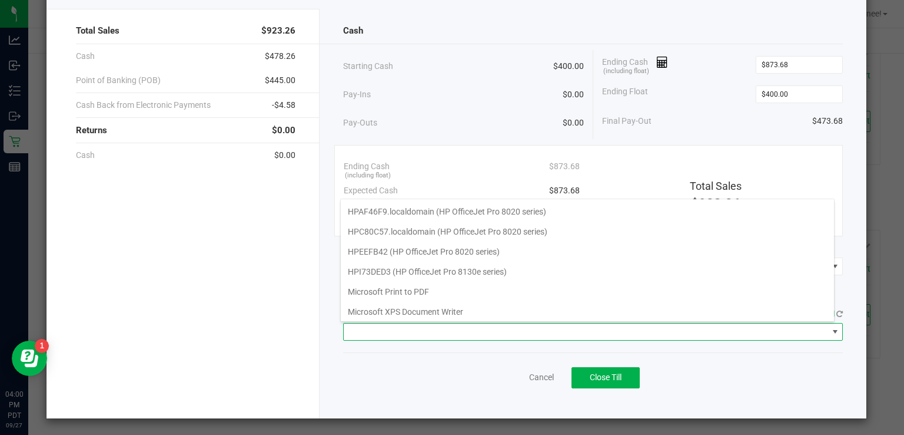
scroll to position [0, 0]
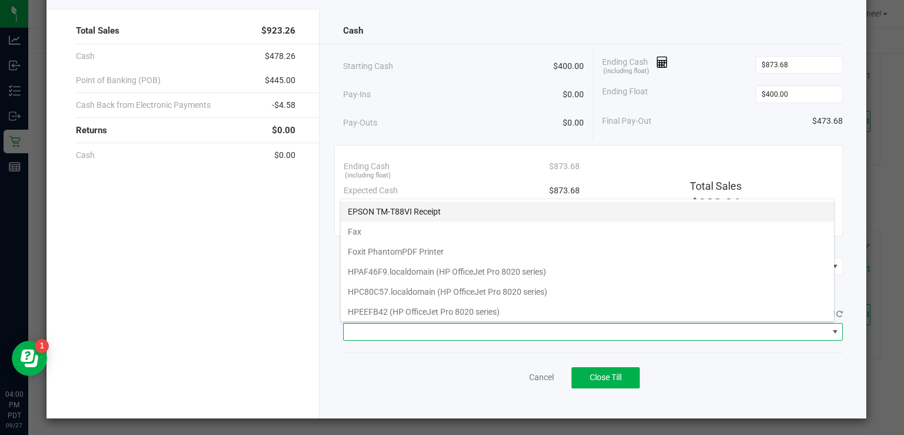
click at [449, 210] on Receipt "EPSON TM-T88VI Receipt" at bounding box center [587, 211] width 493 height 20
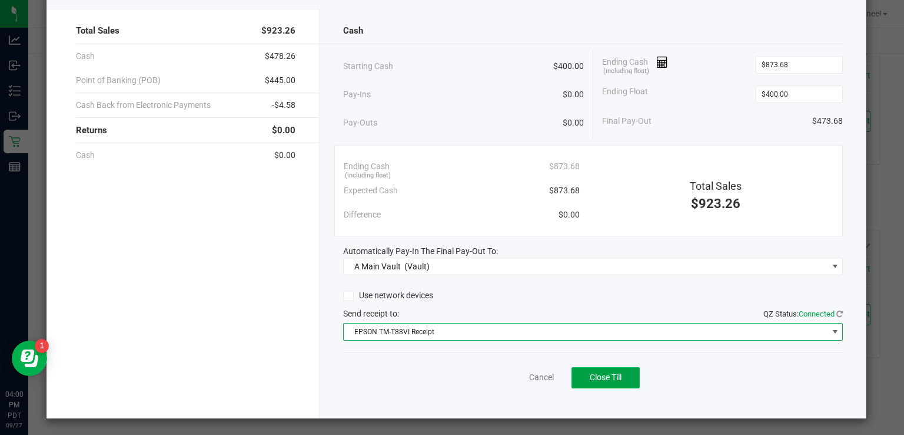
click at [611, 374] on span "Close Till" at bounding box center [606, 376] width 32 height 9
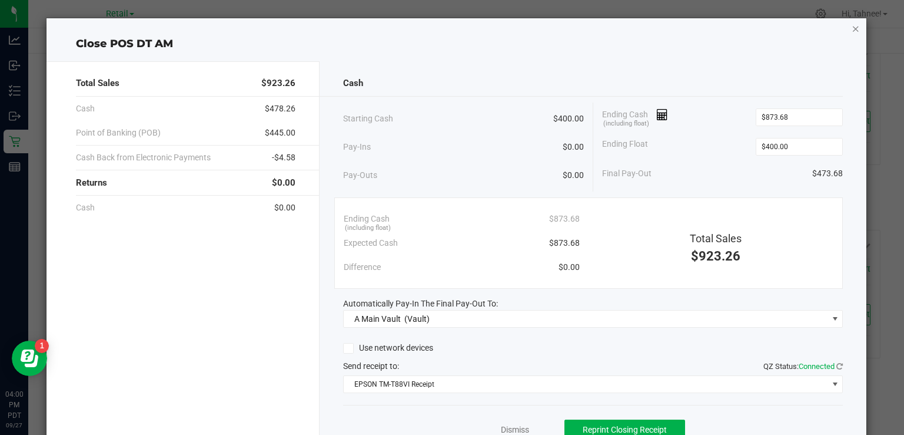
click at [852, 31] on icon "button" at bounding box center [856, 28] width 8 height 14
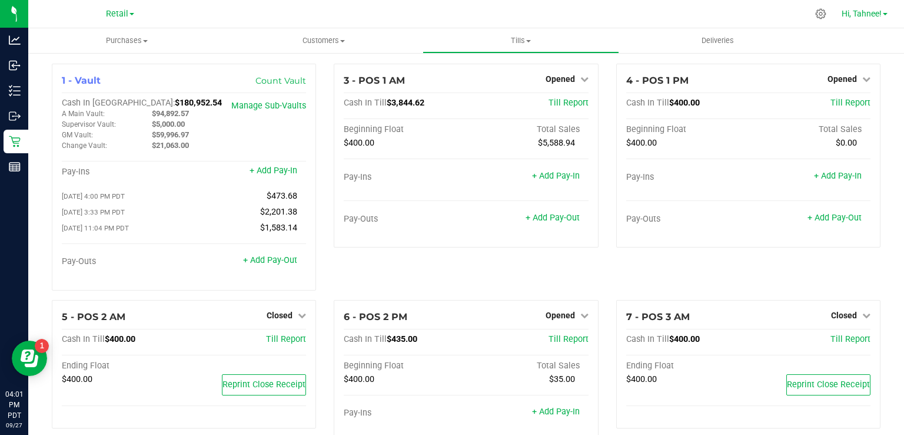
click at [868, 14] on span "Hi, Tahnee!" at bounding box center [862, 13] width 40 height 9
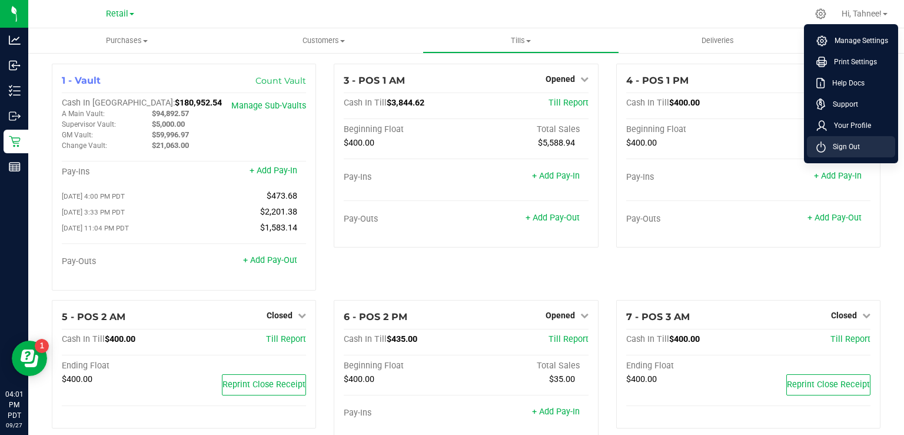
click at [855, 148] on span "Sign Out" at bounding box center [843, 147] width 34 height 12
